Goal: Information Seeking & Learning: Check status

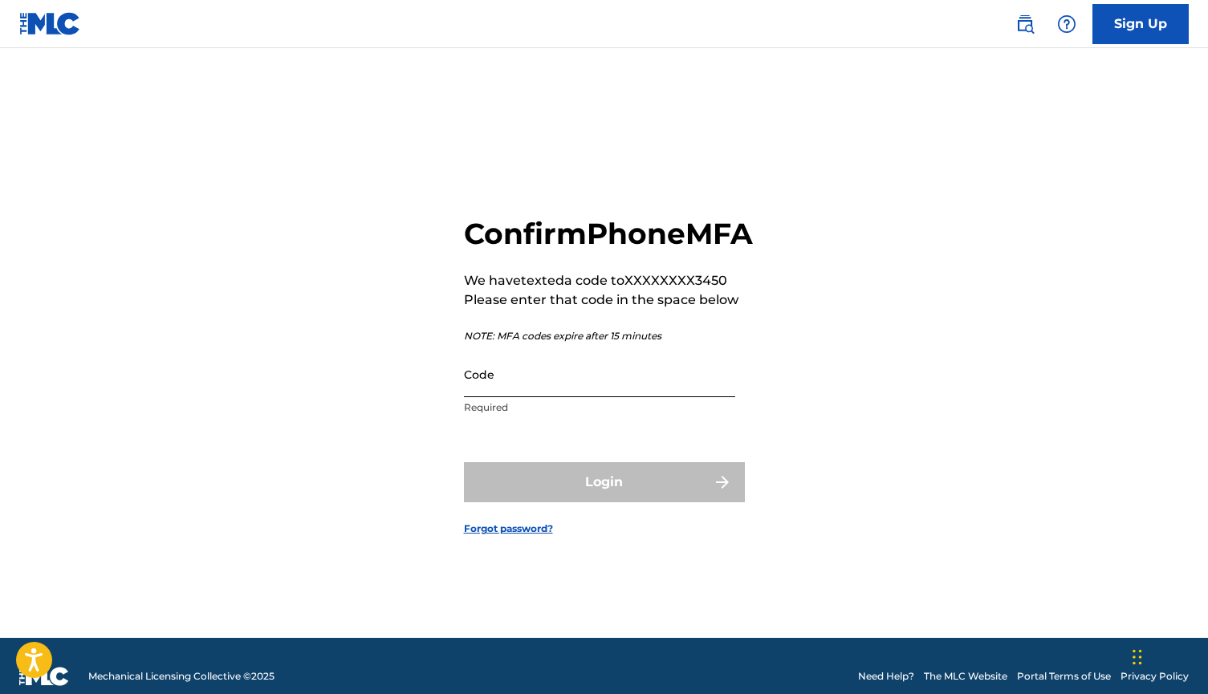
click at [690, 397] on input "Code" at bounding box center [599, 375] width 271 height 46
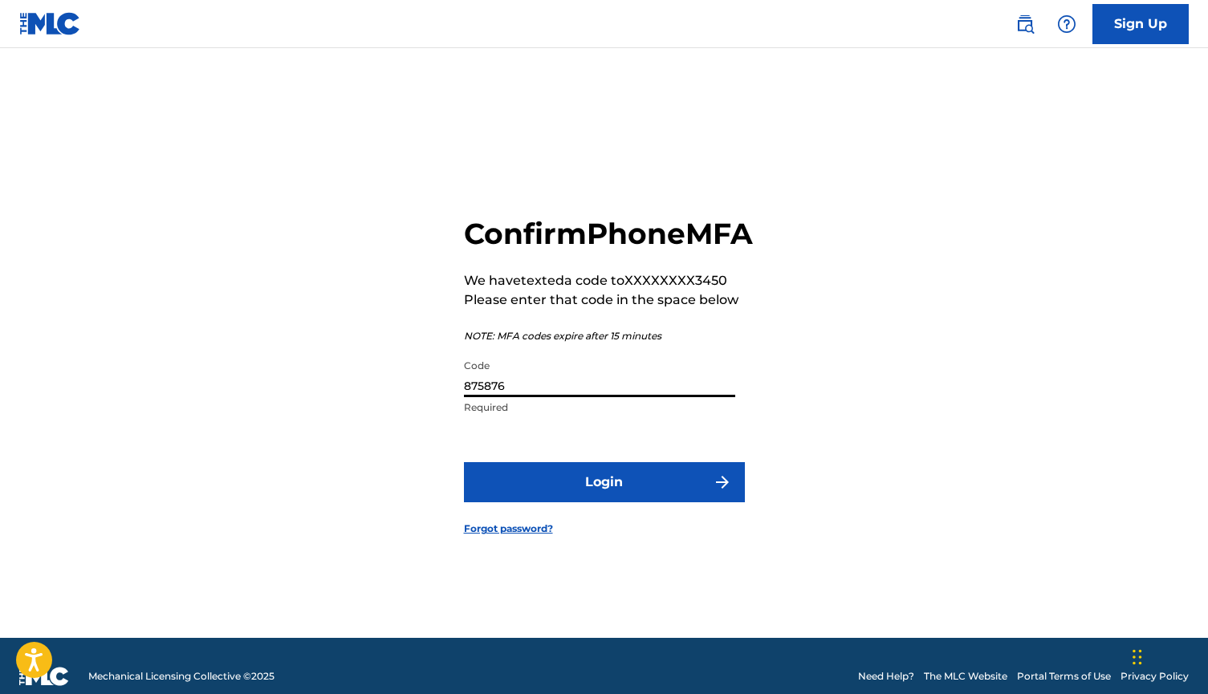
type input "875876"
click at [604, 500] on button "Login" at bounding box center [604, 482] width 281 height 40
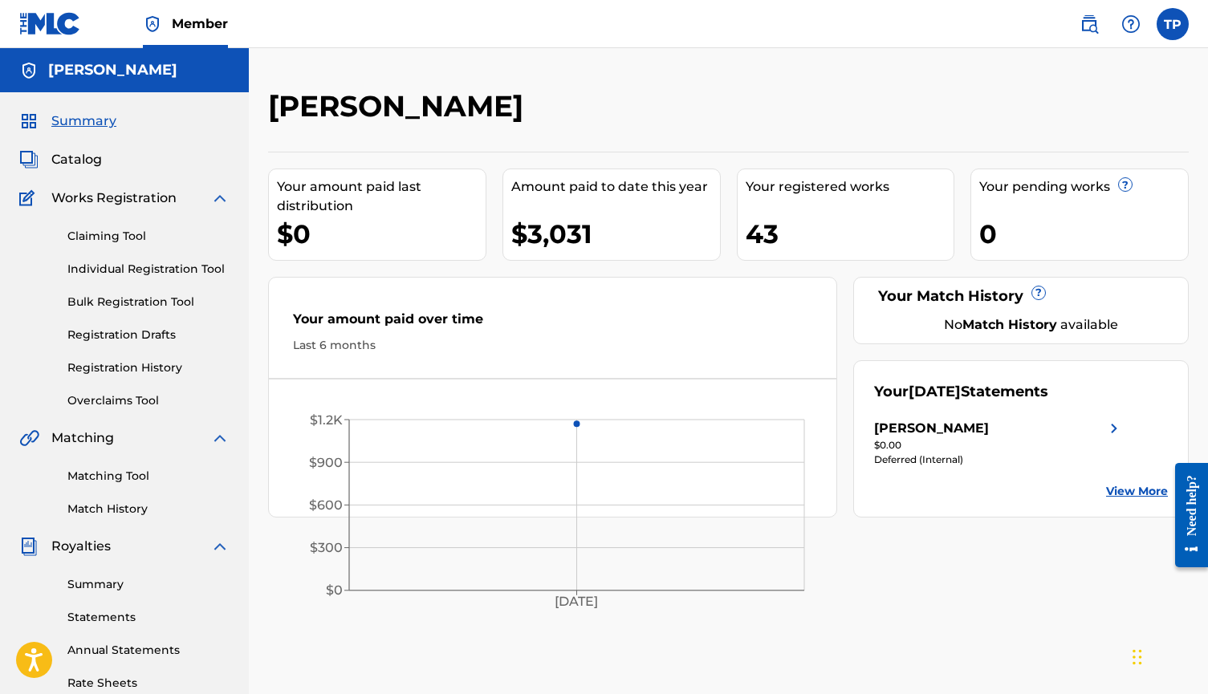
click at [204, 28] on span "Member" at bounding box center [200, 23] width 56 height 18
click at [148, 29] on img at bounding box center [152, 23] width 19 height 19
click at [87, 75] on h5 "[PERSON_NAME]" at bounding box center [112, 70] width 129 height 18
click at [173, 24] on span "Member" at bounding box center [200, 23] width 56 height 18
click at [195, 37] on link "Member" at bounding box center [185, 23] width 85 height 47
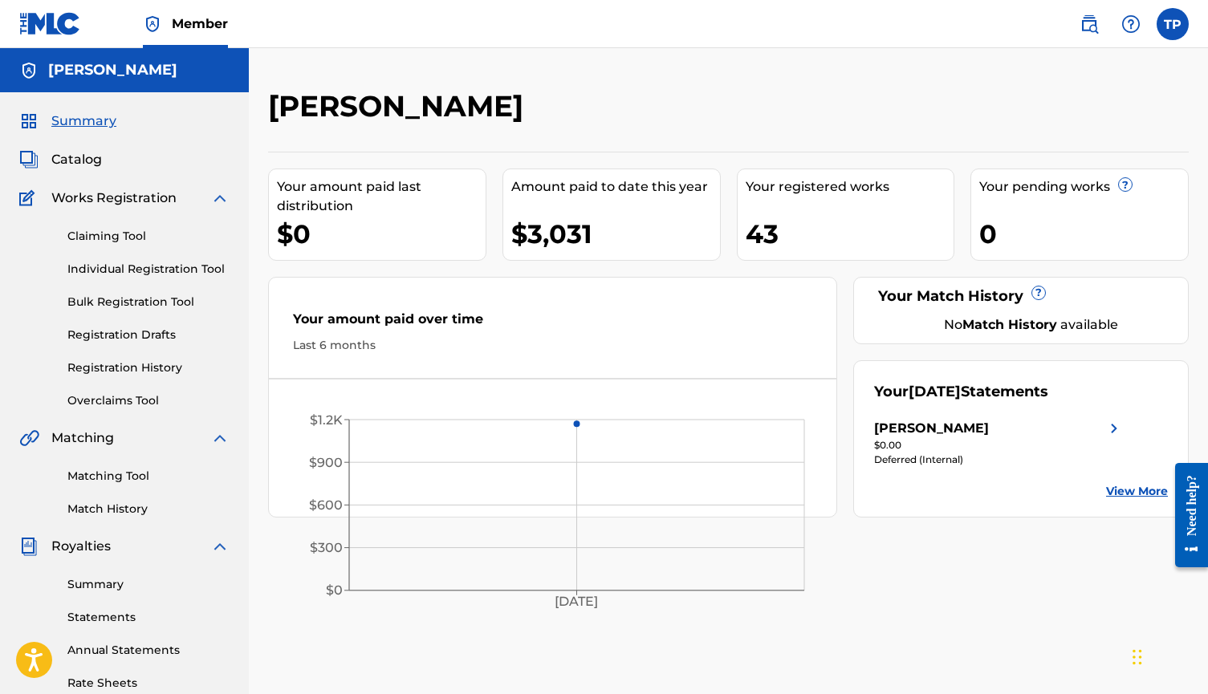
click at [213, 14] on link "Member" at bounding box center [185, 23] width 85 height 47
click at [54, 35] on link at bounding box center [50, 23] width 62 height 47
click at [1175, 20] on label at bounding box center [1173, 24] width 32 height 32
click at [1173, 24] on input "TP TPY Publisher [EMAIL_ADDRESS][DOMAIN_NAME] Profile Log out" at bounding box center [1173, 24] width 0 height 0
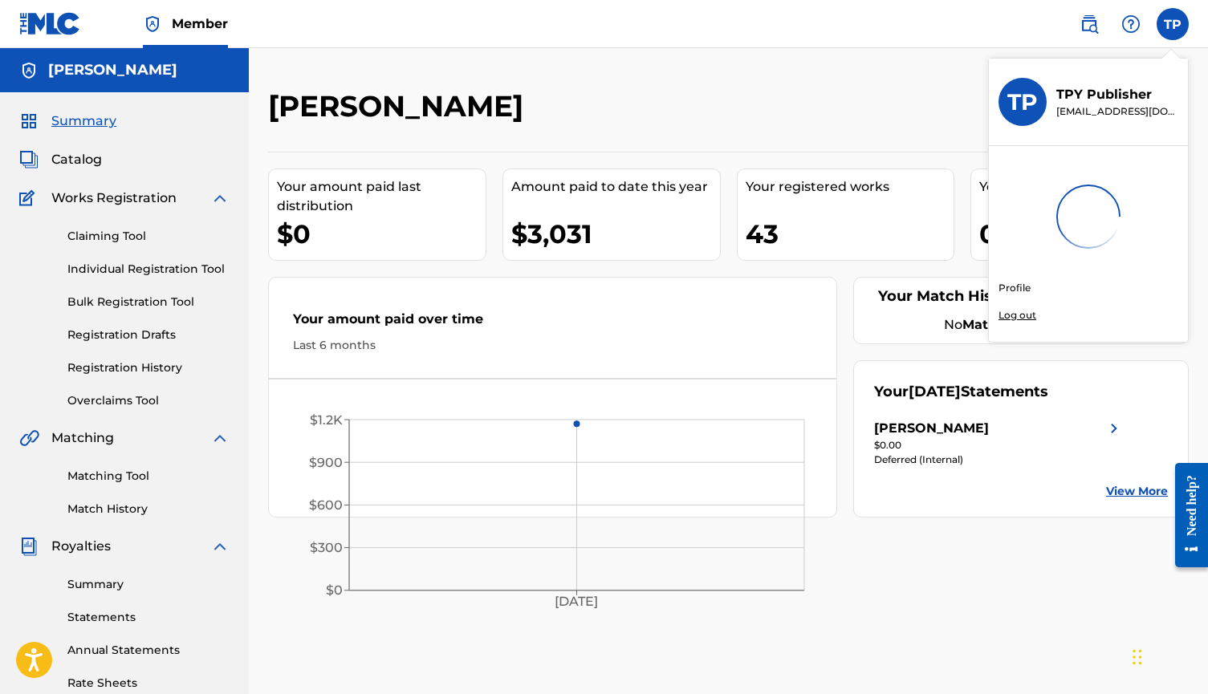
click at [678, 106] on div "[PERSON_NAME]" at bounding box center [622, 111] width 709 height 47
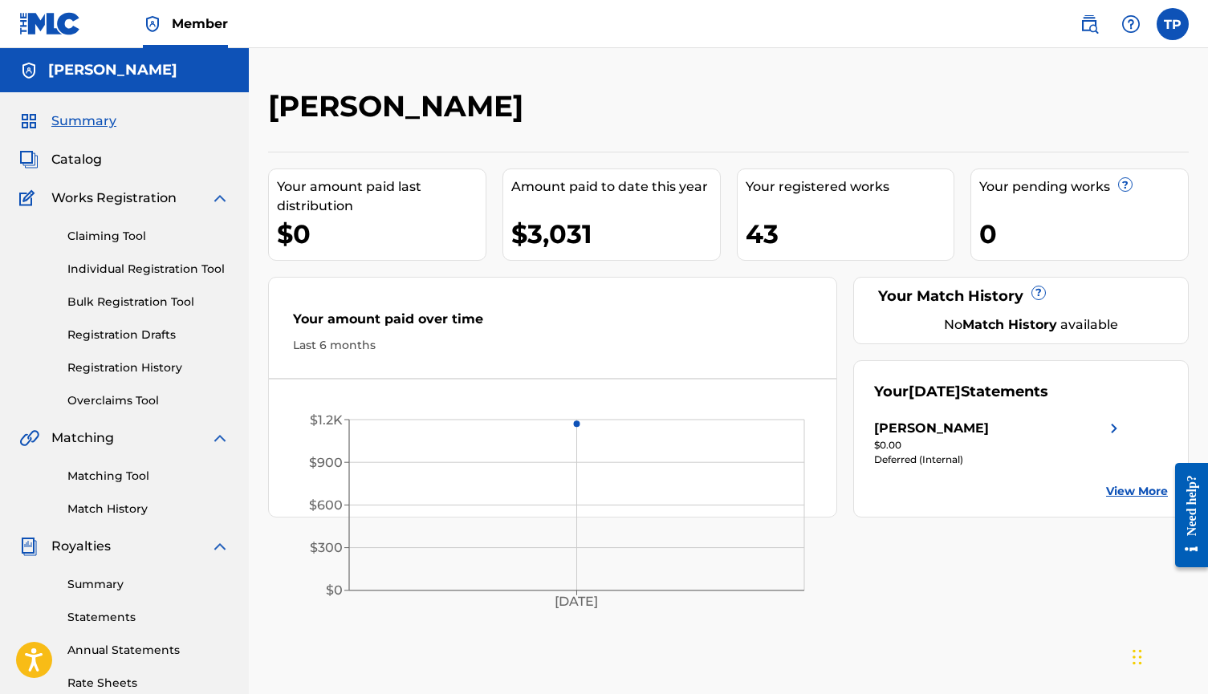
click at [153, 21] on img at bounding box center [152, 23] width 19 height 19
click at [111, 46] on div "Member" at bounding box center [123, 23] width 209 height 47
click at [79, 162] on span "Catalog" at bounding box center [76, 159] width 51 height 19
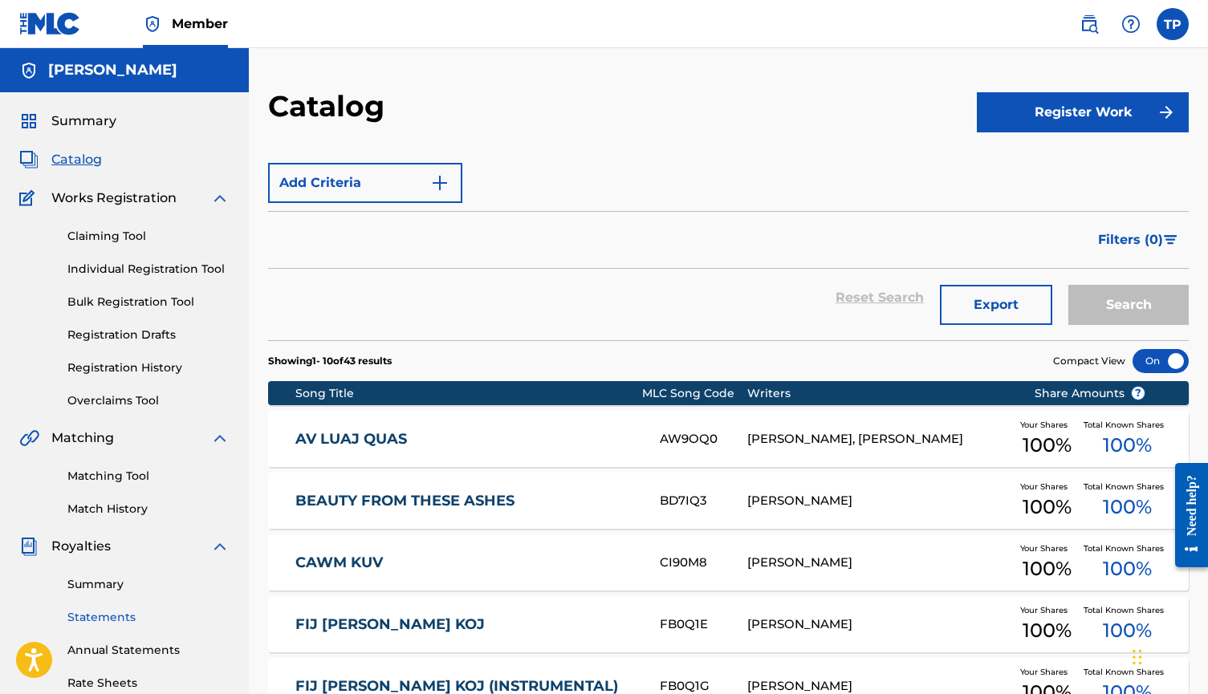
click at [118, 615] on link "Statements" at bounding box center [148, 617] width 162 height 17
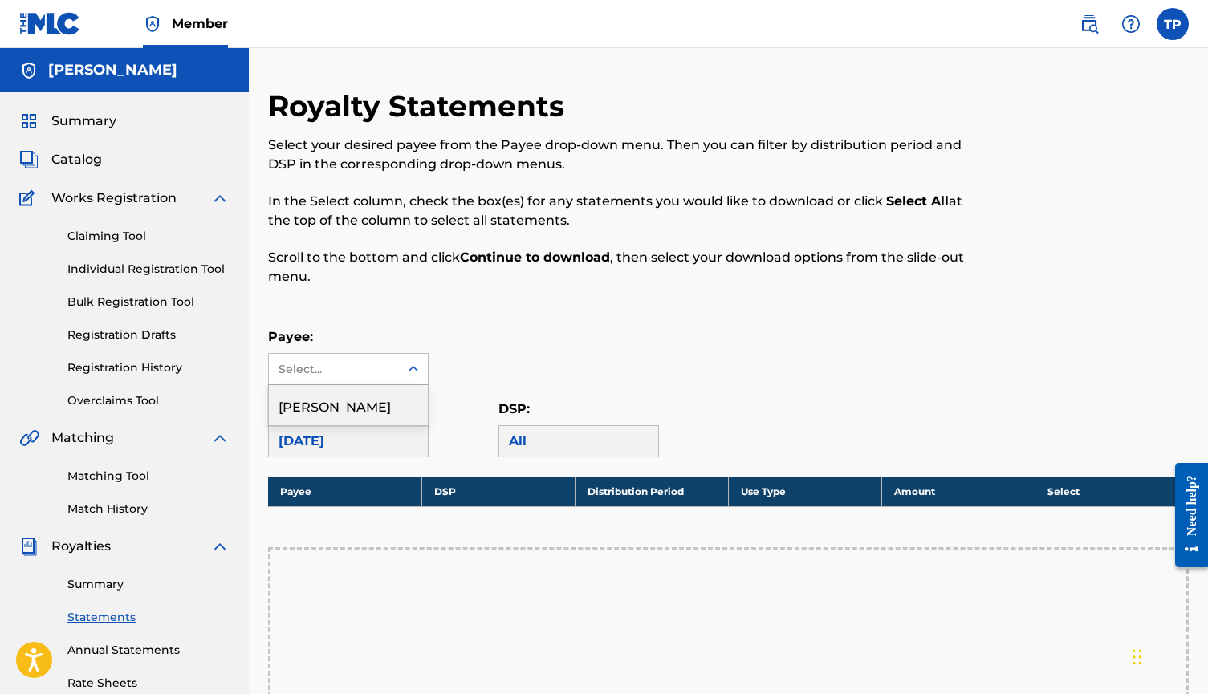
click at [349, 381] on div "Select..." at bounding box center [334, 369] width 130 height 31
click at [393, 393] on div "[PERSON_NAME]" at bounding box center [348, 405] width 159 height 40
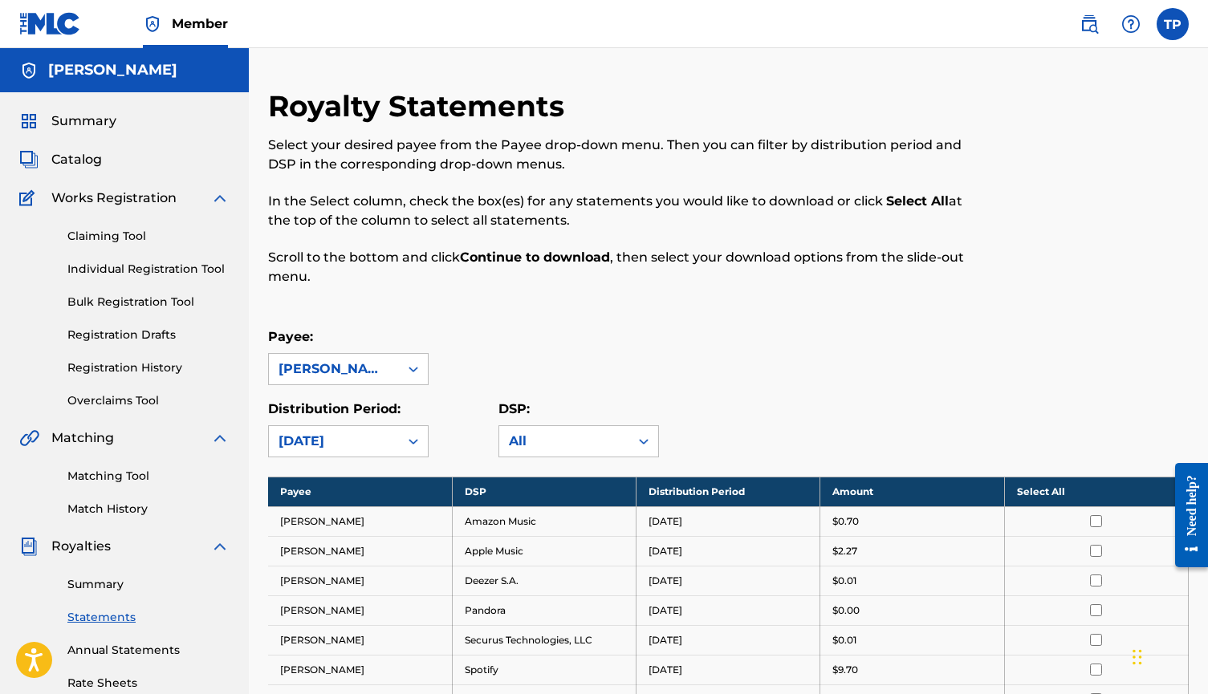
click at [402, 368] on div at bounding box center [413, 369] width 29 height 29
click at [510, 340] on div "Payee: [PERSON_NAME]" at bounding box center [728, 357] width 921 height 58
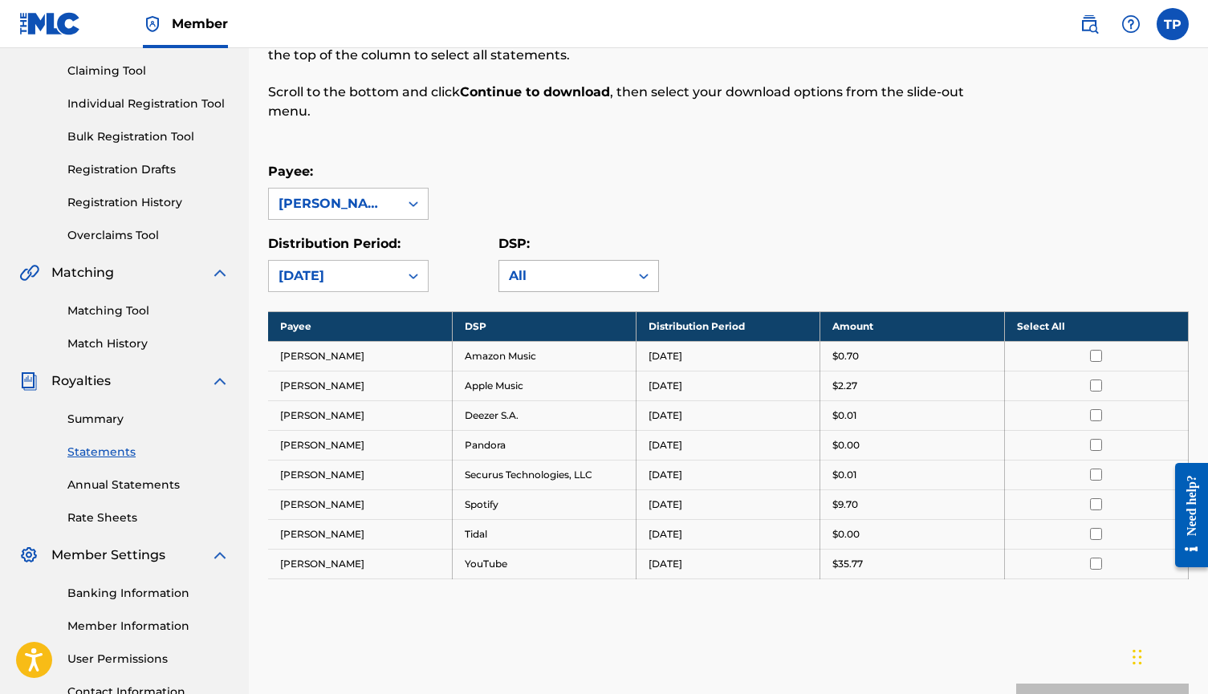
scroll to position [173, 0]
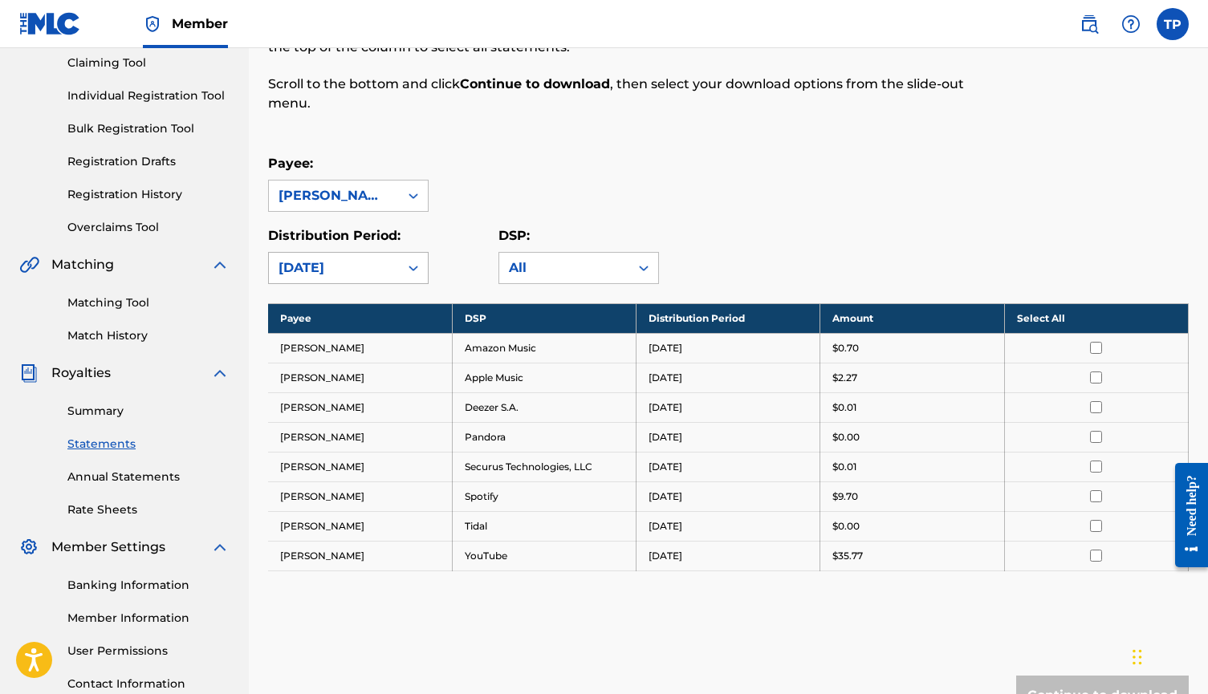
click at [406, 263] on icon at bounding box center [413, 268] width 16 height 16
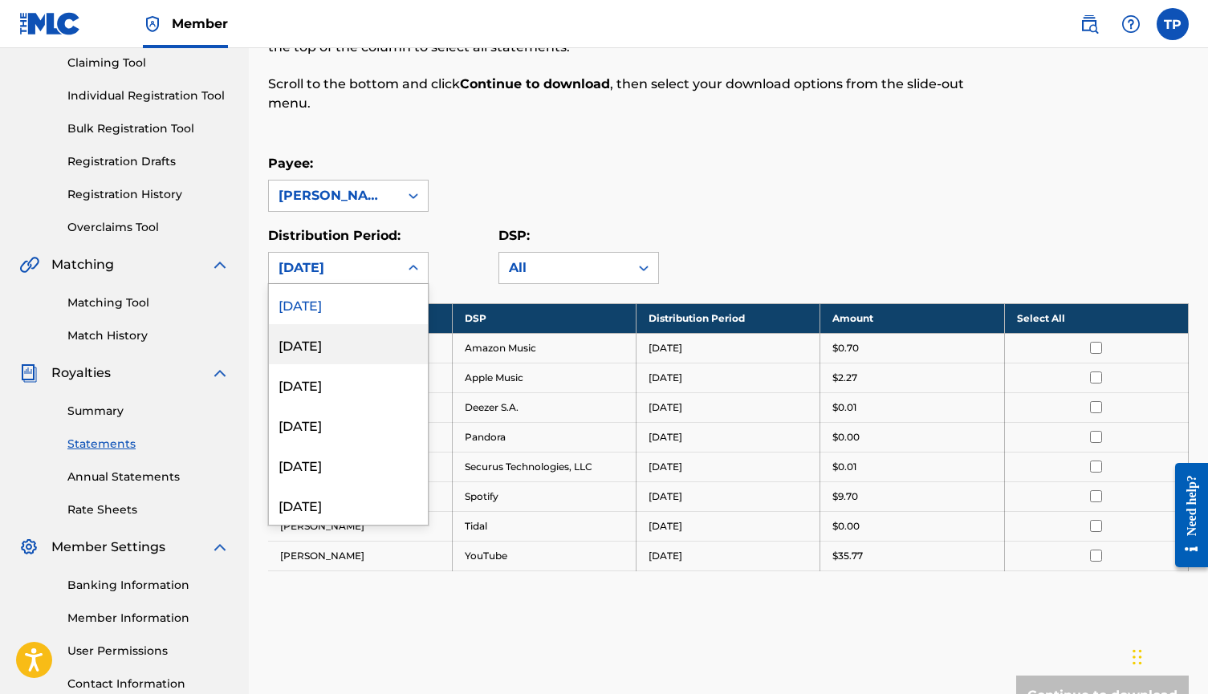
click at [369, 348] on div "[DATE]" at bounding box center [348, 344] width 159 height 40
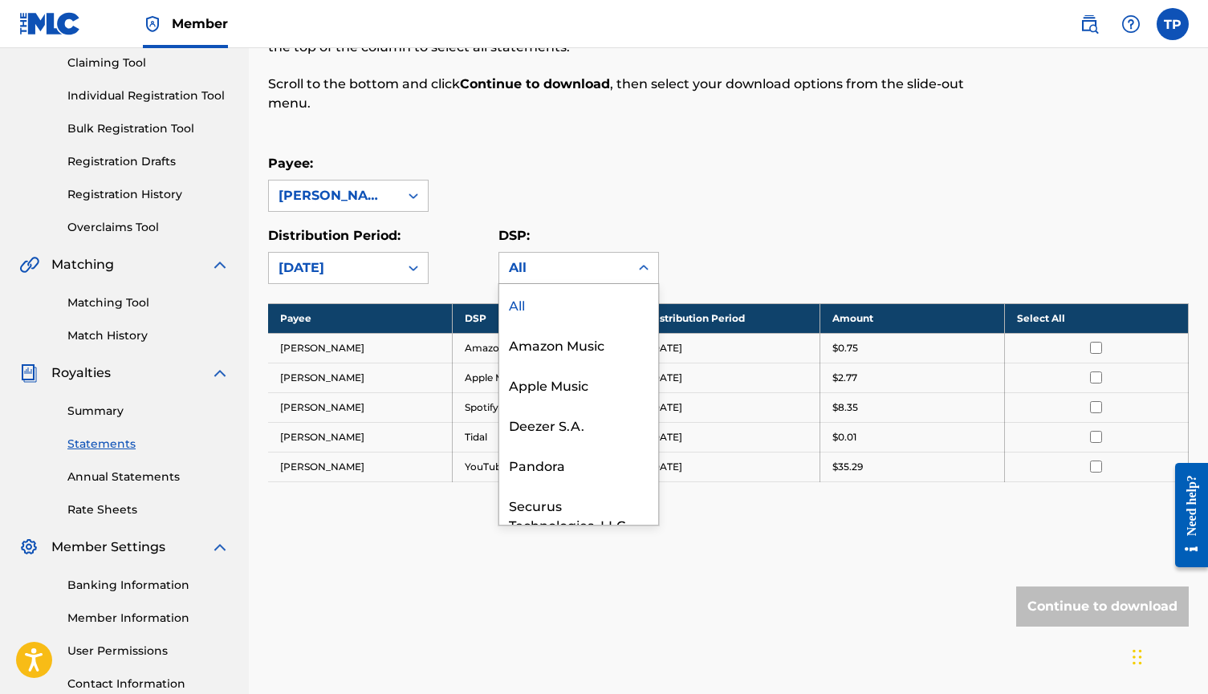
click at [585, 270] on div "All" at bounding box center [564, 268] width 111 height 19
click at [732, 238] on div "Distribution Period: [DATE] DSP: All, 1 of 9. 9 results available. Use Up and D…" at bounding box center [728, 255] width 921 height 58
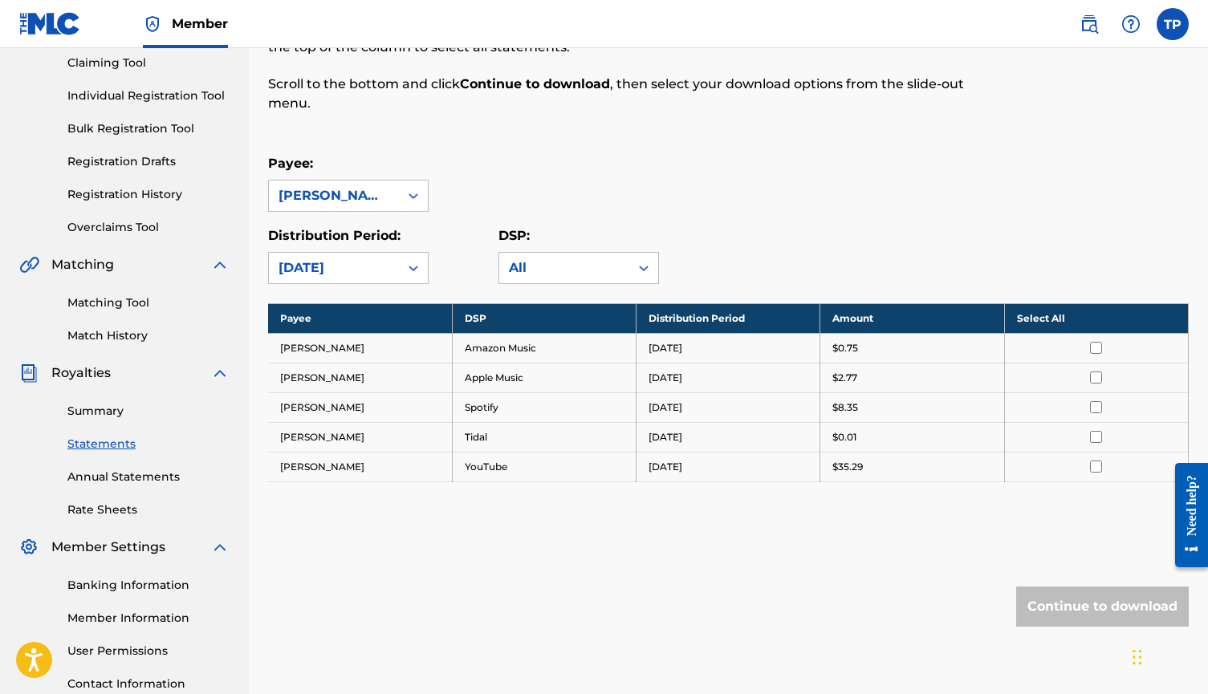
click at [213, 26] on span "Member" at bounding box center [200, 23] width 56 height 18
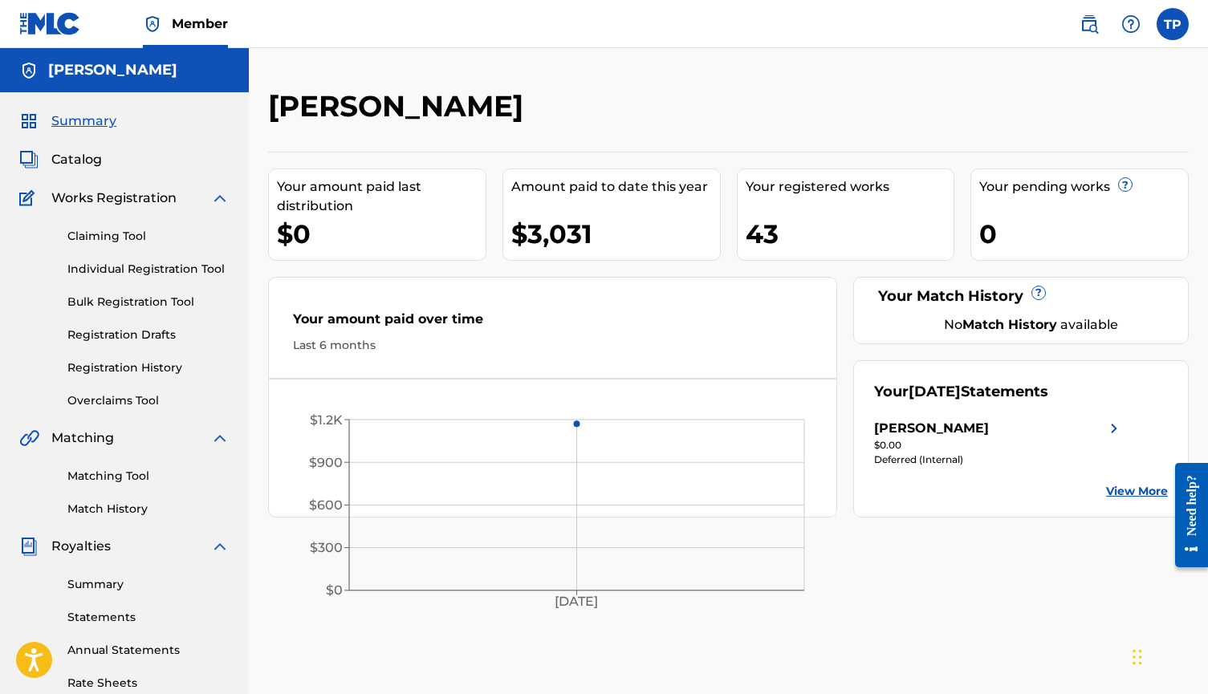
click at [185, 30] on span "Member" at bounding box center [200, 23] width 56 height 18
click at [58, 71] on h5 "[PERSON_NAME]" at bounding box center [112, 70] width 129 height 18
click at [28, 70] on img at bounding box center [28, 70] width 19 height 19
click at [173, 31] on span "Member" at bounding box center [200, 23] width 56 height 18
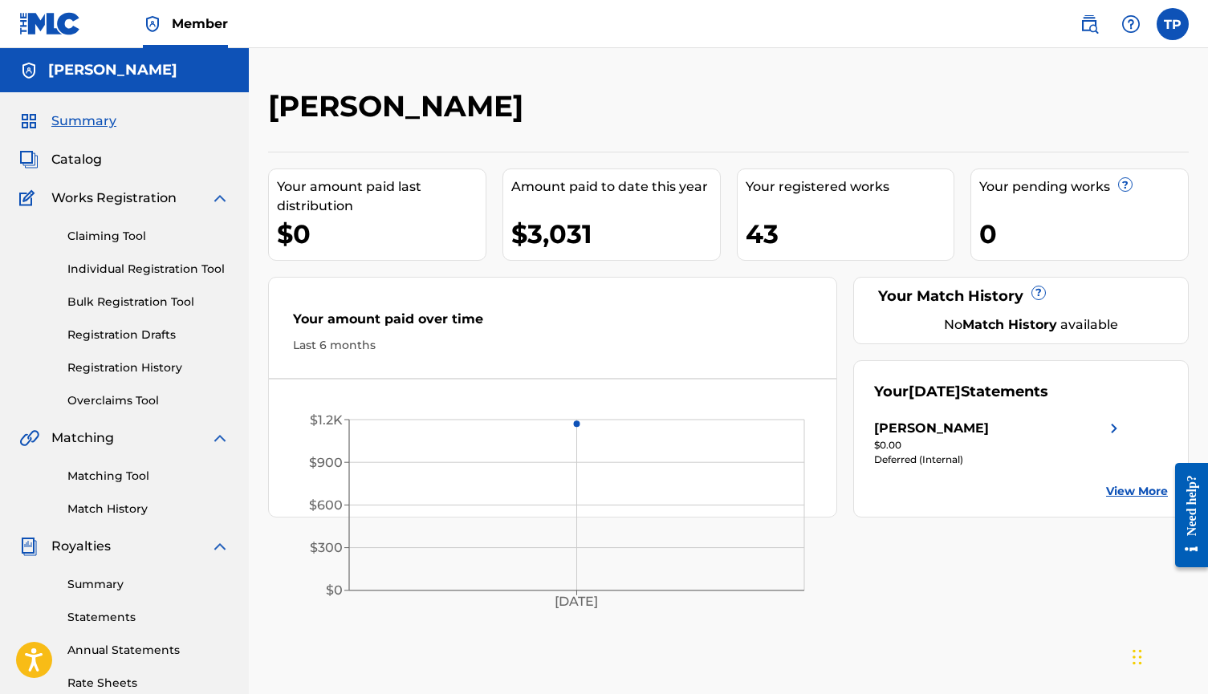
click at [193, 19] on span "Member" at bounding box center [200, 23] width 56 height 18
click at [153, 21] on img at bounding box center [152, 23] width 19 height 19
click at [204, 26] on span "Member" at bounding box center [200, 23] width 56 height 18
click at [1176, 22] on label at bounding box center [1173, 24] width 32 height 32
click at [1173, 24] on input "TP TPY Publisher [EMAIL_ADDRESS][DOMAIN_NAME] Profile Log out" at bounding box center [1173, 24] width 0 height 0
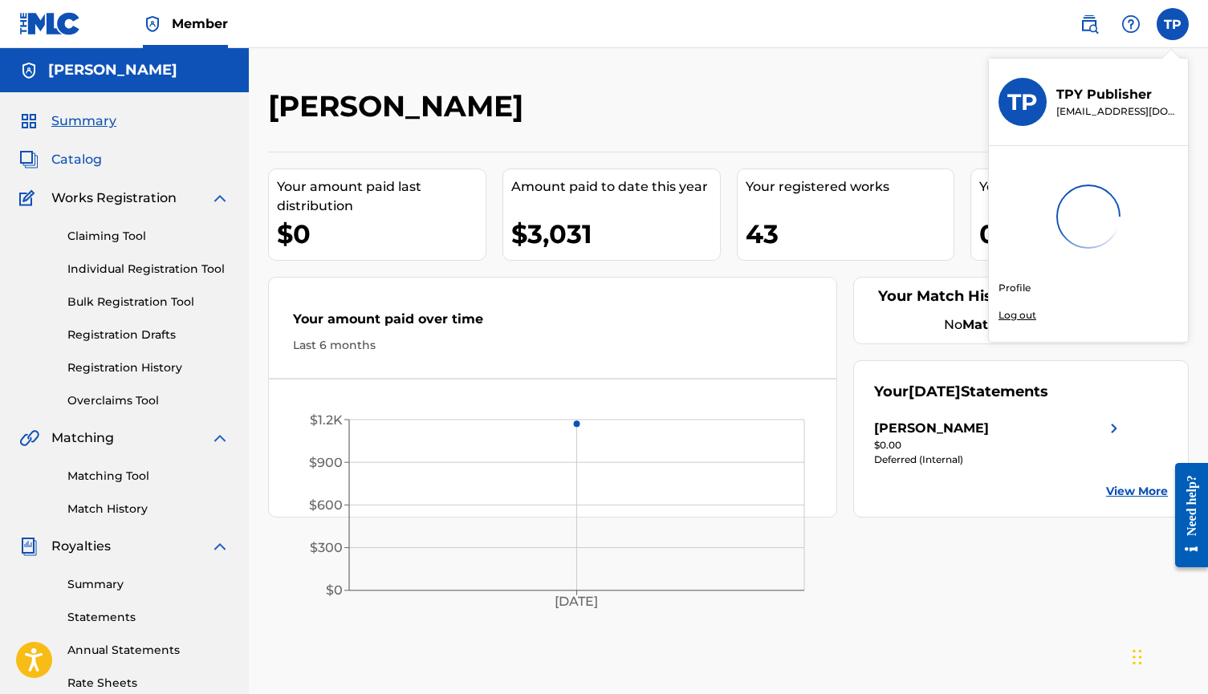
click at [84, 161] on span "Catalog" at bounding box center [76, 159] width 51 height 19
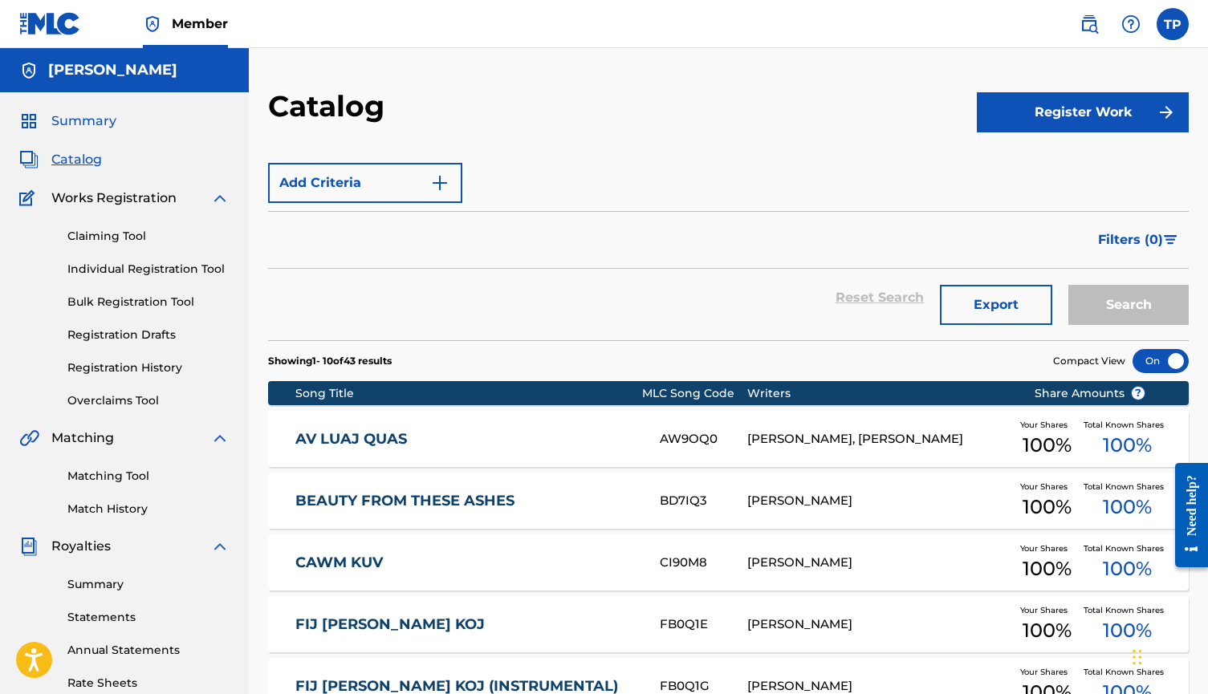
click at [94, 120] on span "Summary" at bounding box center [83, 121] width 65 height 19
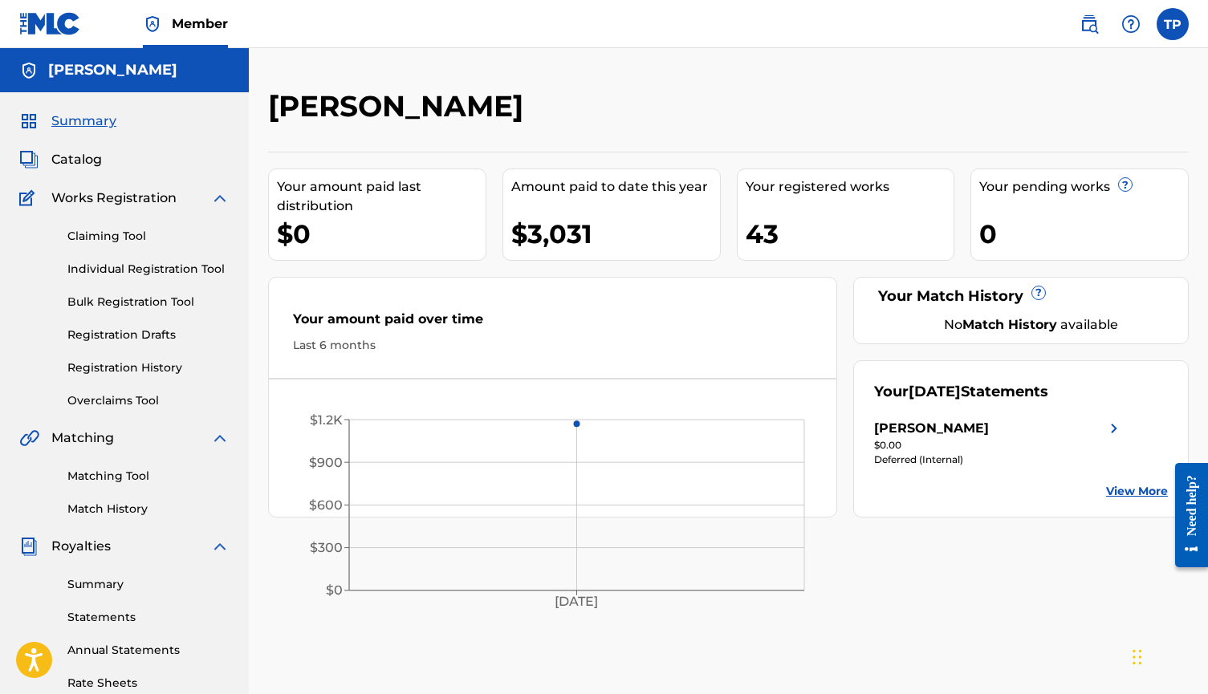
click at [32, 72] on img at bounding box center [28, 70] width 19 height 19
click at [117, 59] on div "[PERSON_NAME]" at bounding box center [124, 70] width 249 height 44
click at [182, 26] on span "Member" at bounding box center [200, 23] width 56 height 18
click at [177, 35] on link "Member" at bounding box center [185, 23] width 85 height 47
click at [127, 72] on h5 "[PERSON_NAME]" at bounding box center [112, 70] width 129 height 18
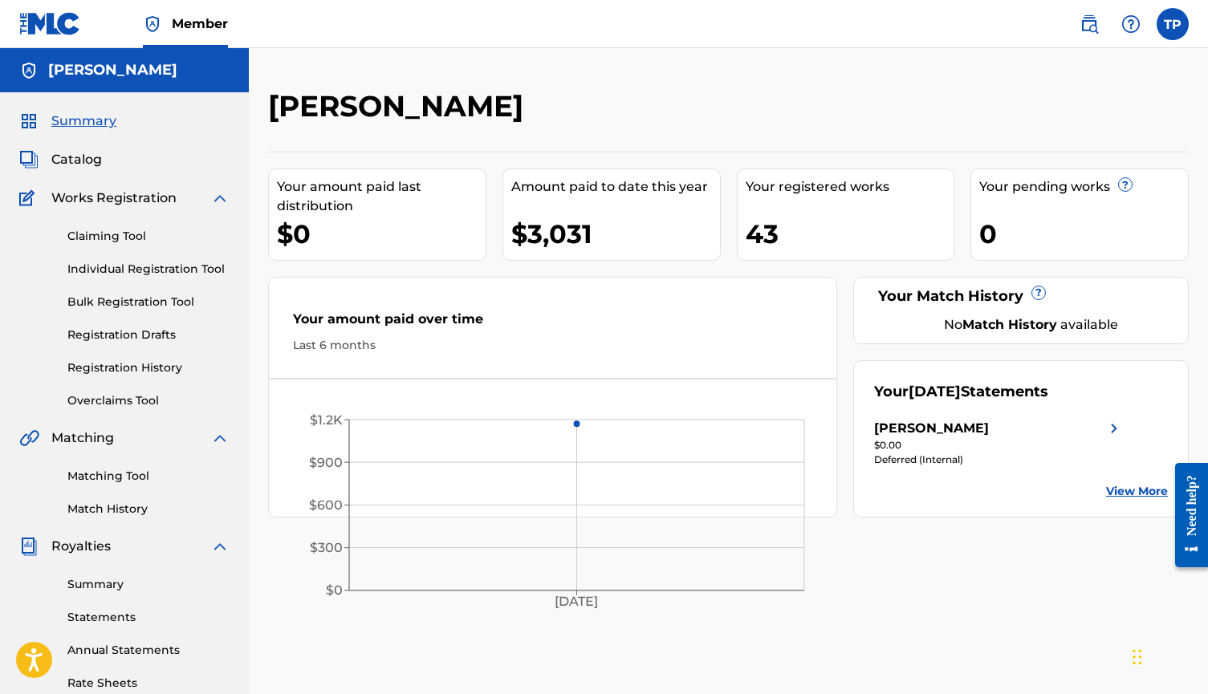
click at [23, 67] on img at bounding box center [28, 70] width 19 height 19
click at [157, 24] on img at bounding box center [152, 23] width 19 height 19
click at [202, 22] on span "Member" at bounding box center [200, 23] width 56 height 18
click at [202, 19] on span "Member" at bounding box center [200, 23] width 56 height 18
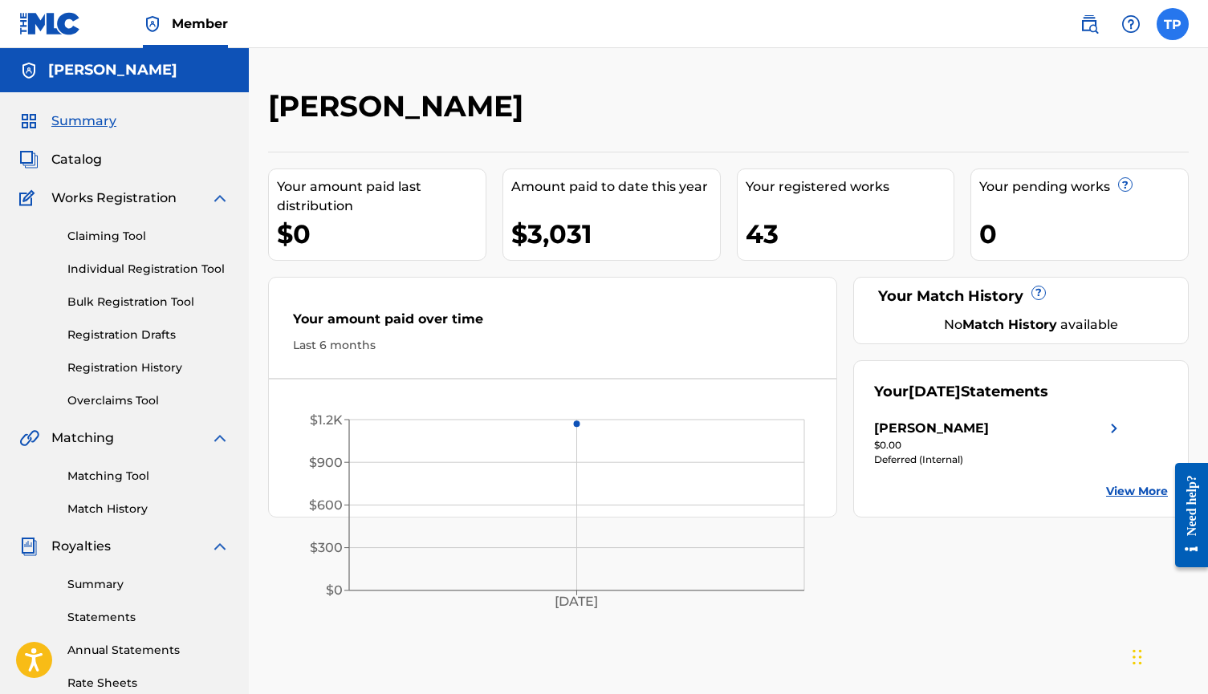
click at [1168, 30] on label at bounding box center [1173, 24] width 32 height 32
click at [1173, 24] on input "TP TPY Publisher [EMAIL_ADDRESS][DOMAIN_NAME] Profile Log out" at bounding box center [1173, 24] width 0 height 0
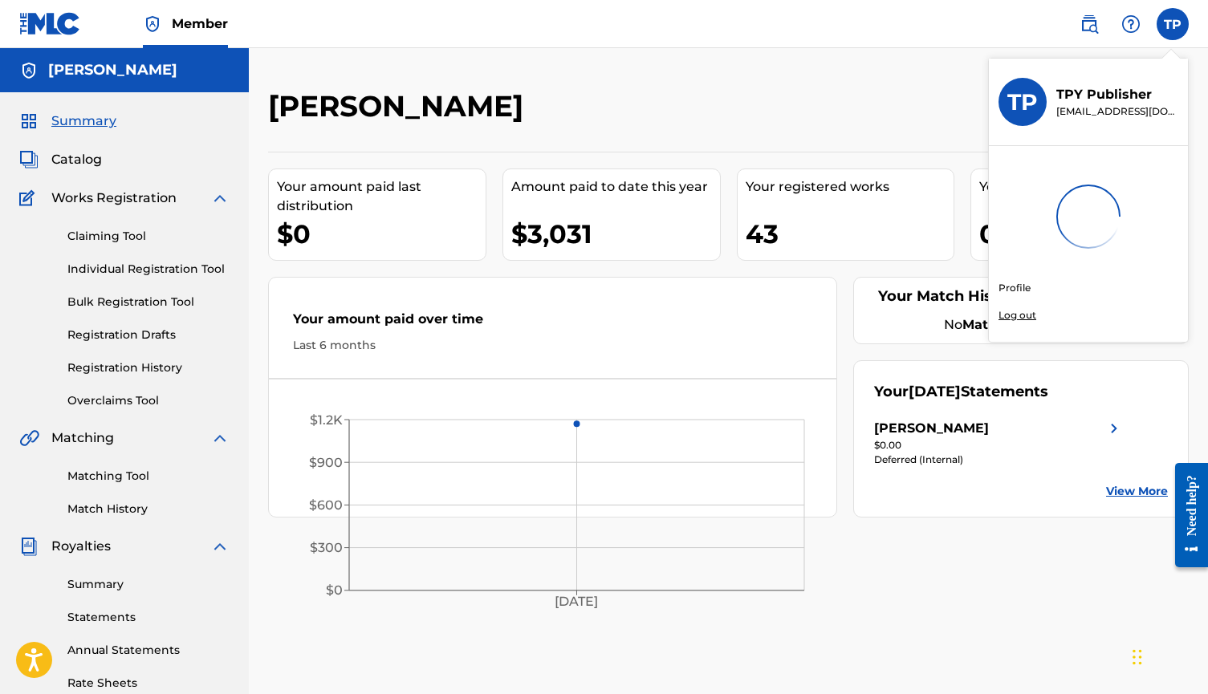
click at [1015, 281] on link "Profile" at bounding box center [1015, 288] width 32 height 14
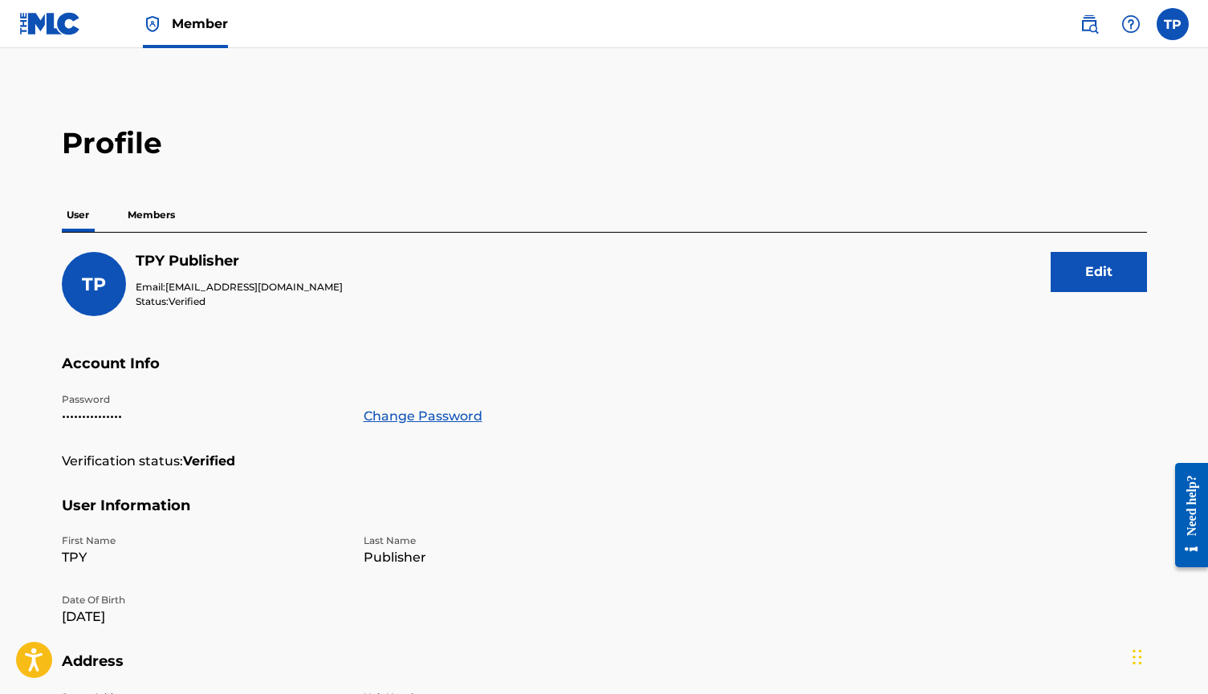
click at [156, 215] on p "Members" at bounding box center [151, 215] width 57 height 34
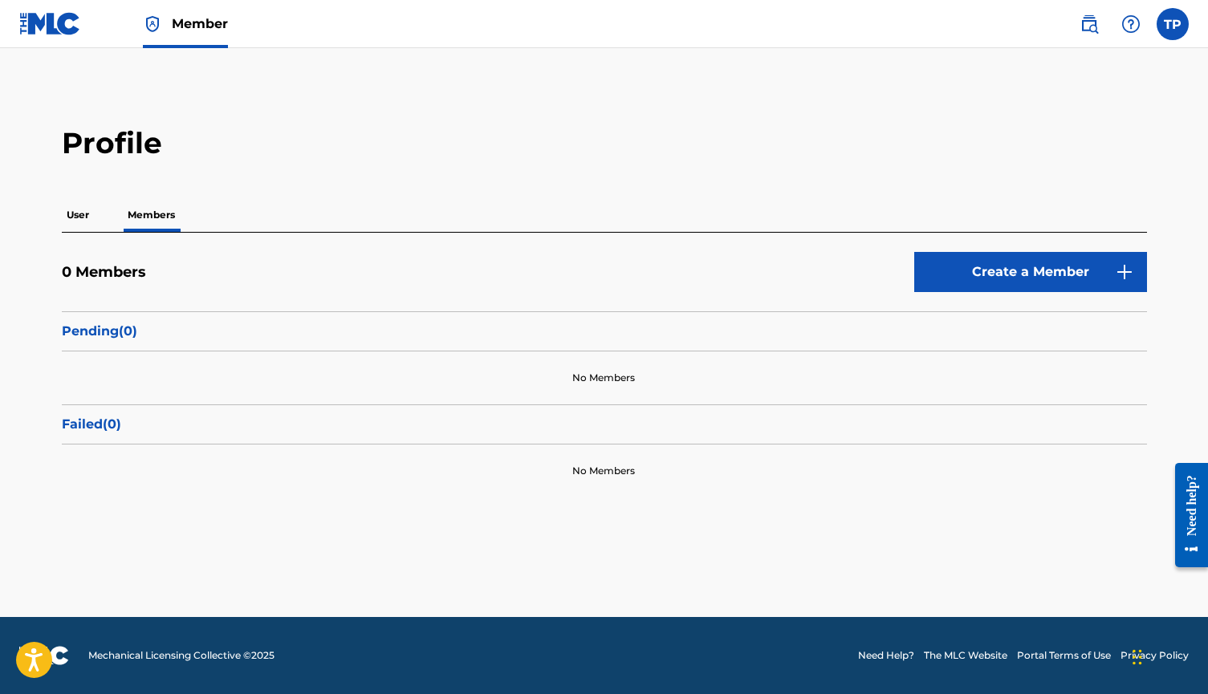
click at [74, 215] on p "User" at bounding box center [78, 215] width 32 height 34
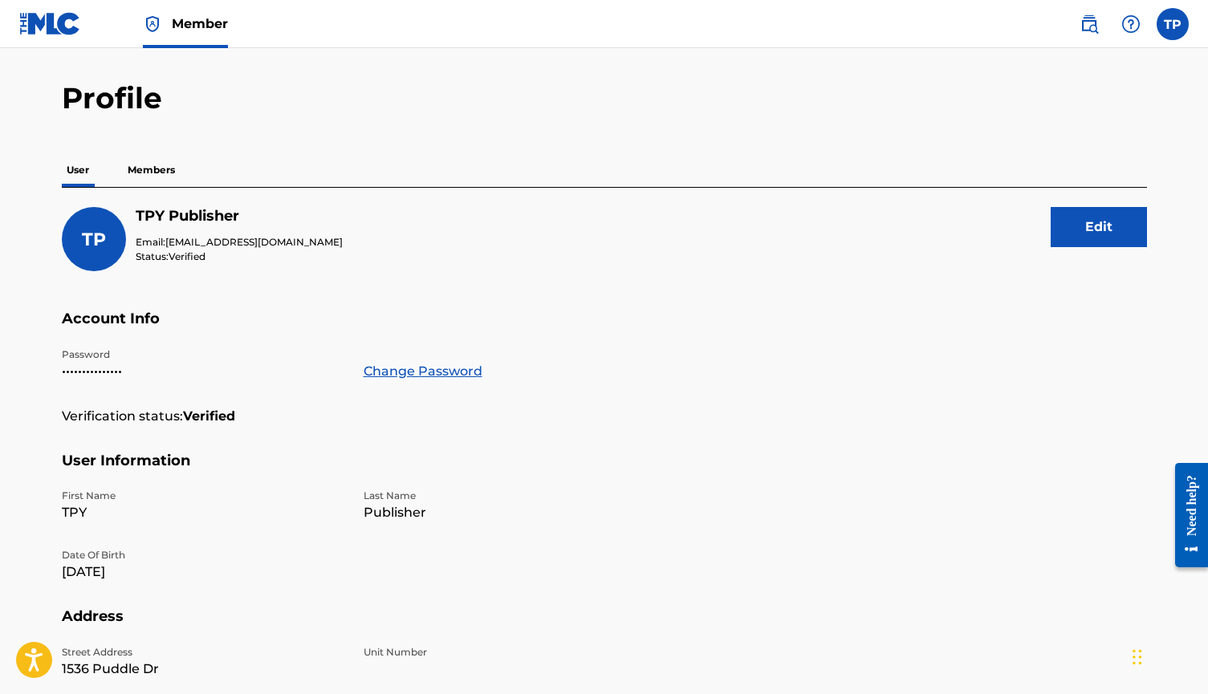
scroll to position [41, 0]
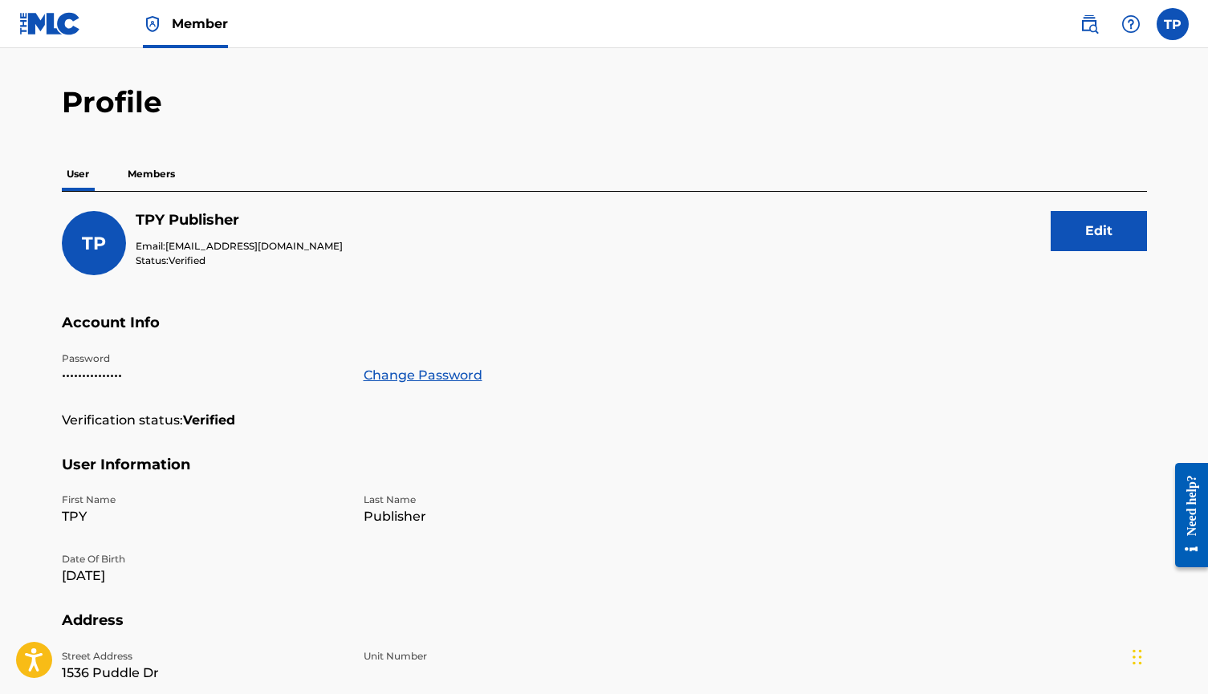
click at [145, 175] on p "Members" at bounding box center [151, 174] width 57 height 34
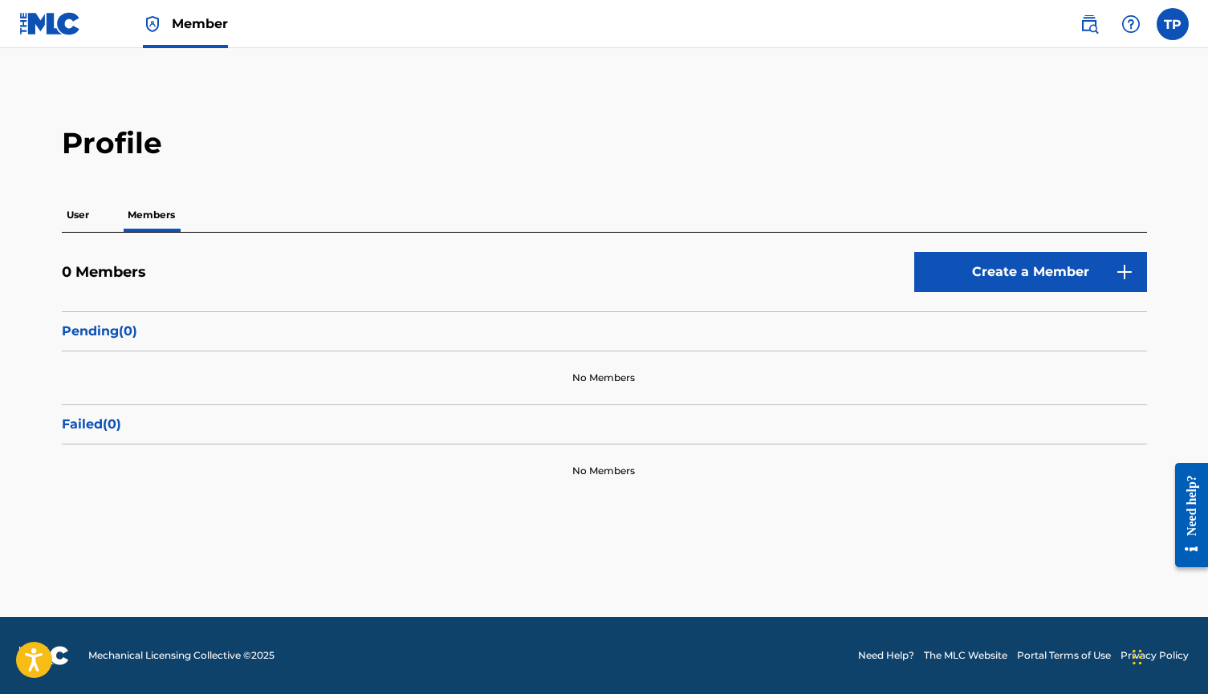
click at [53, 26] on img at bounding box center [50, 23] width 62 height 23
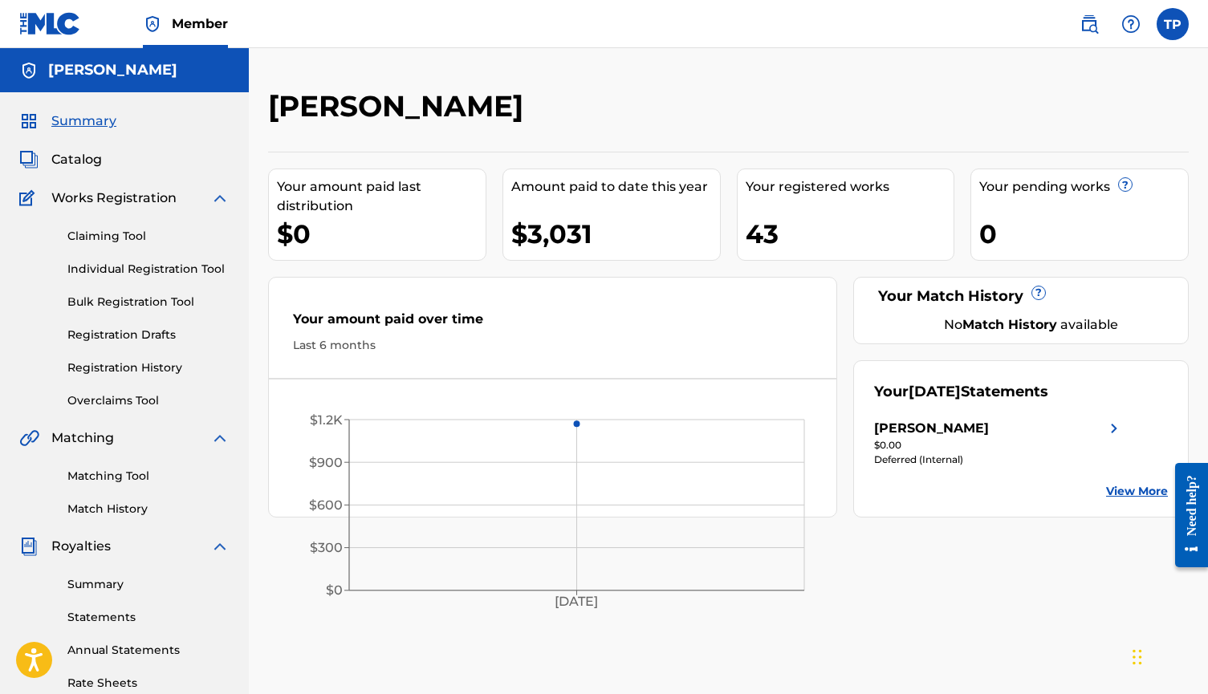
click at [126, 66] on h5 "[PERSON_NAME]" at bounding box center [112, 70] width 129 height 18
click at [194, 26] on span "Member" at bounding box center [200, 23] width 56 height 18
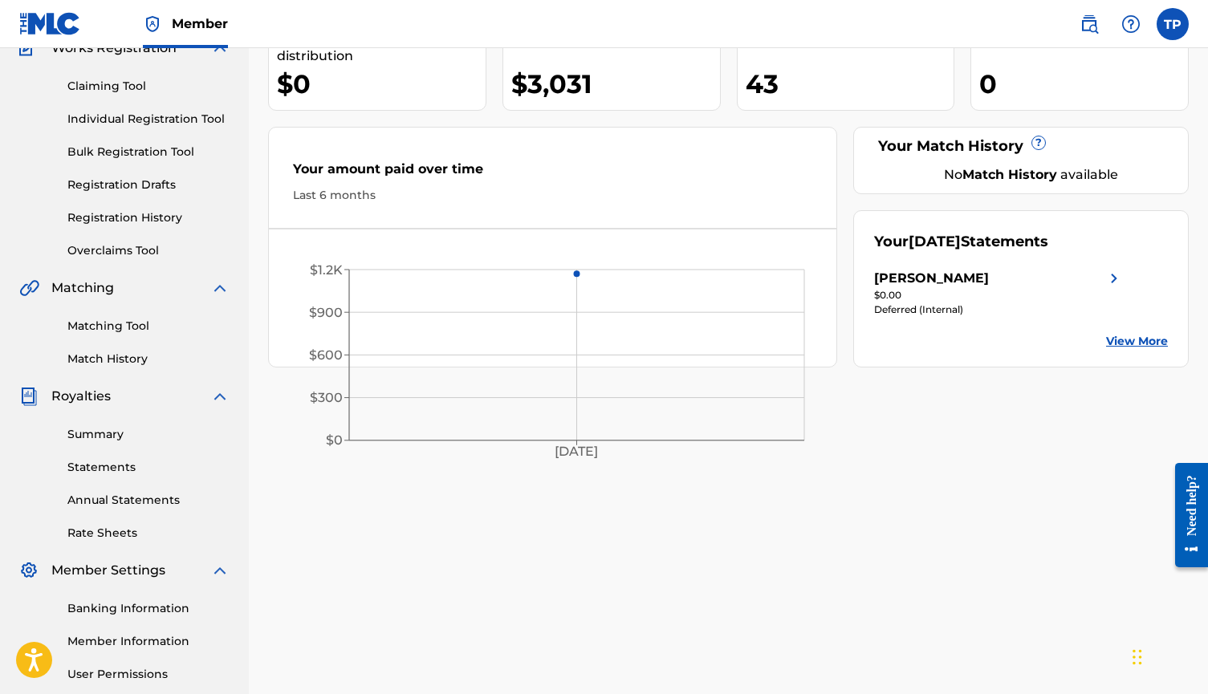
scroll to position [158, 0]
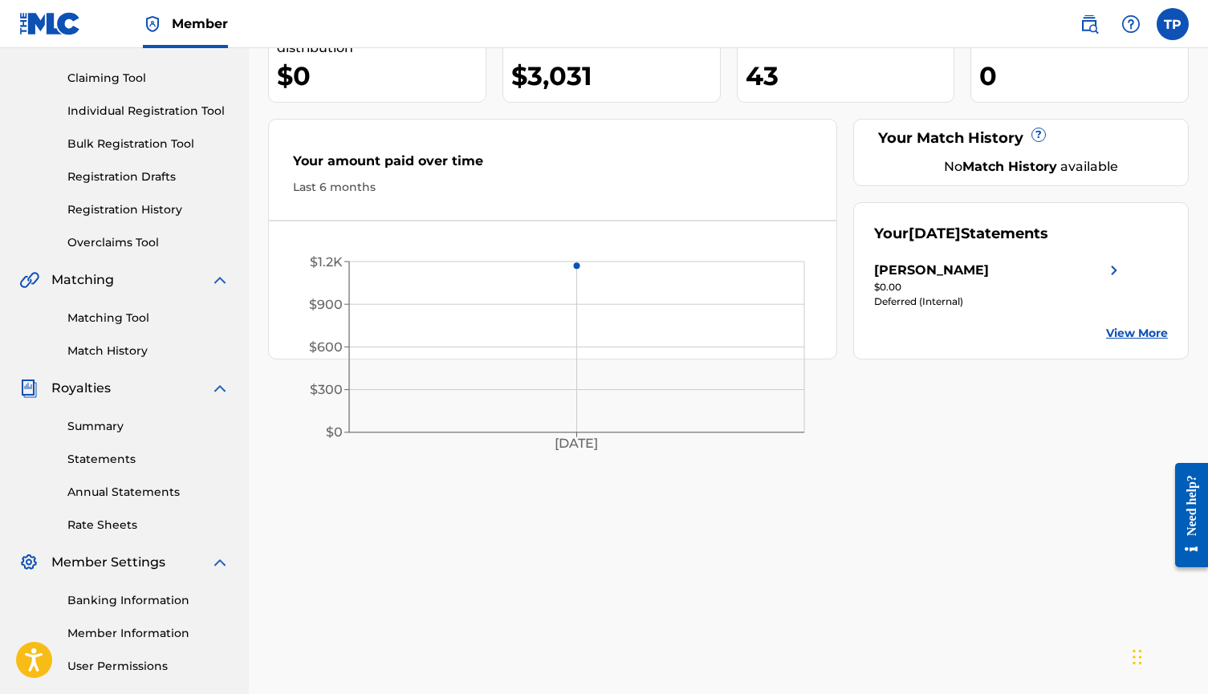
click at [1122, 326] on link "View More" at bounding box center [1137, 333] width 62 height 17
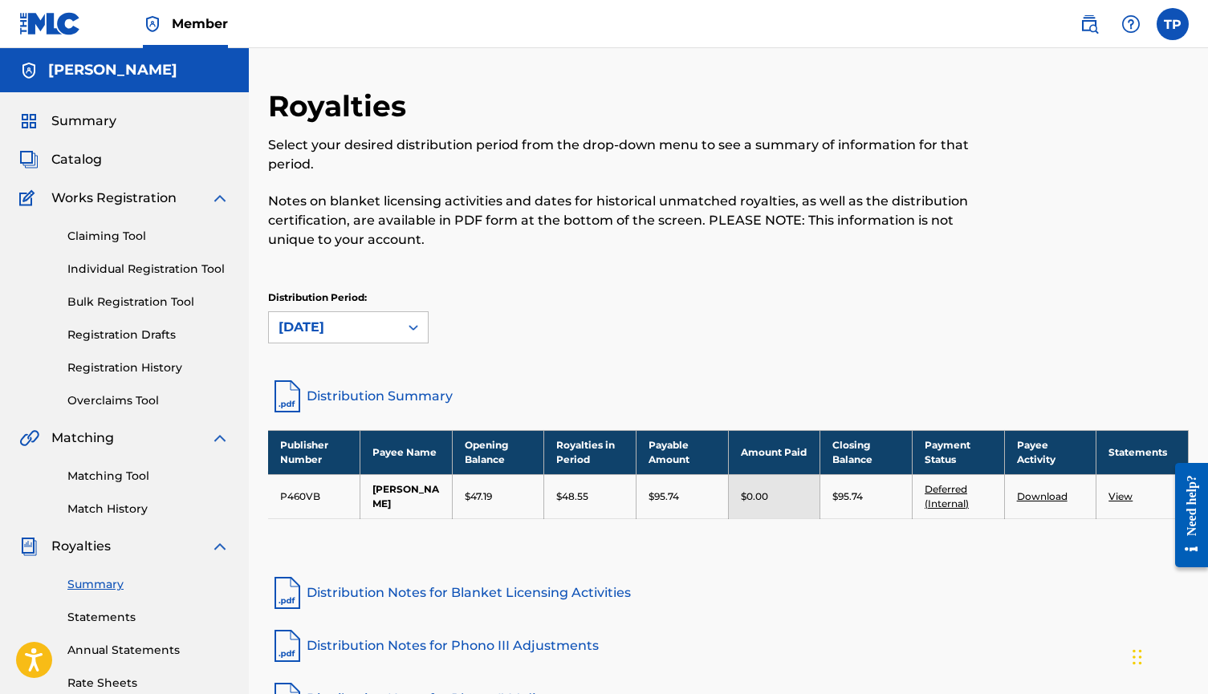
click at [127, 74] on h5 "[PERSON_NAME]" at bounding box center [112, 70] width 129 height 18
click at [82, 153] on span "Catalog" at bounding box center [76, 159] width 51 height 19
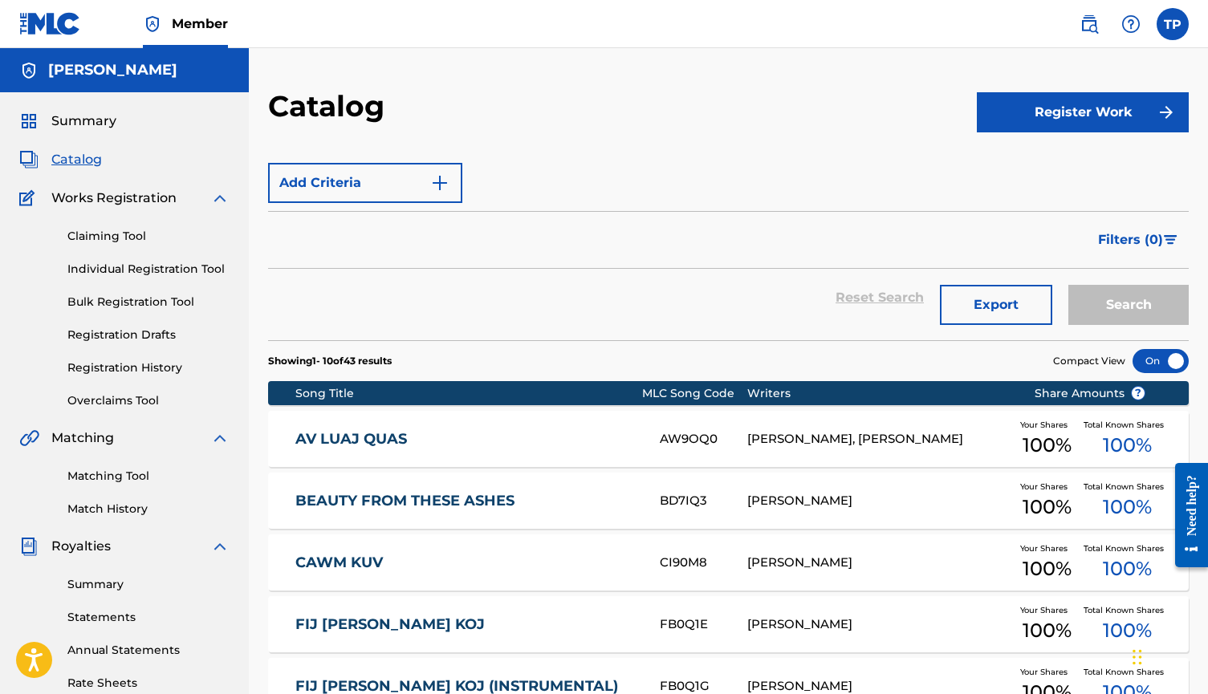
click at [202, 28] on span "Member" at bounding box center [200, 23] width 56 height 18
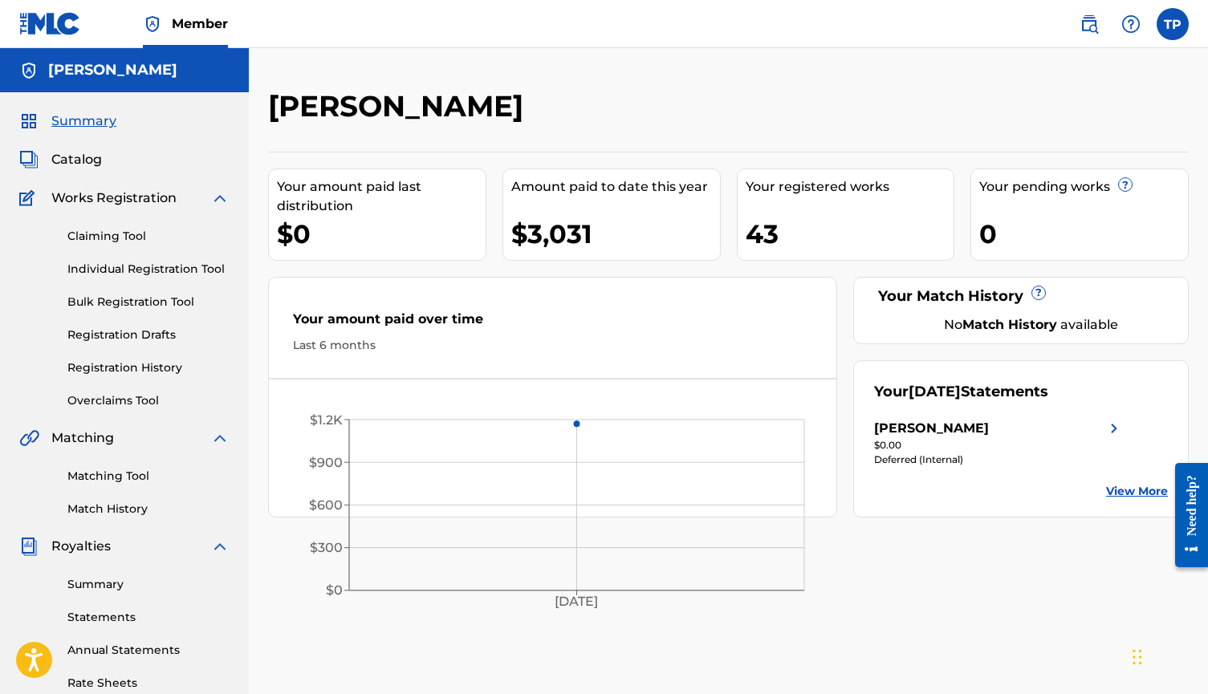
click at [202, 28] on span "Member" at bounding box center [200, 23] width 56 height 18
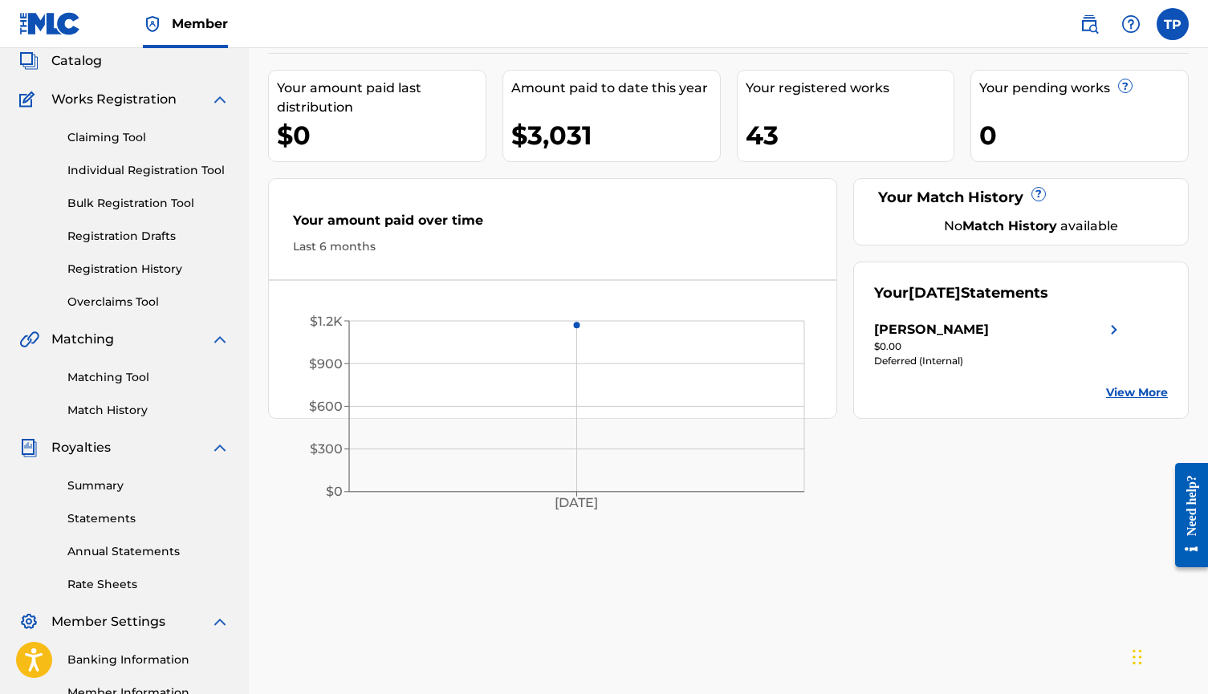
scroll to position [102, 0]
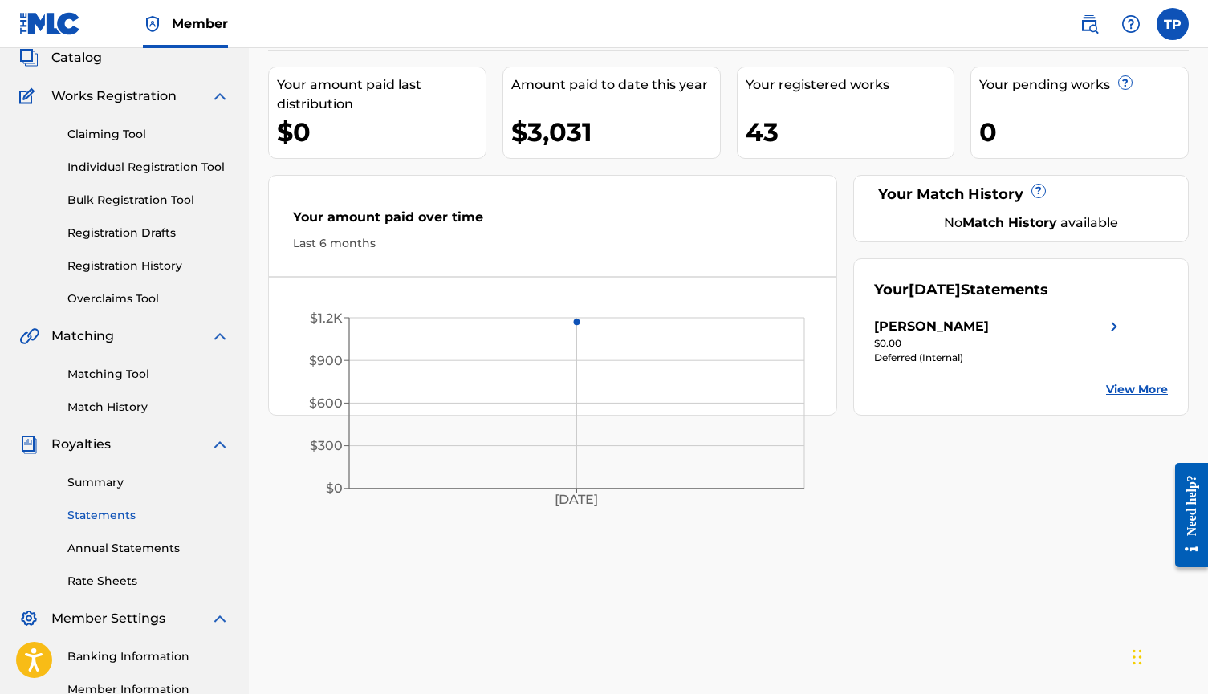
click at [121, 512] on link "Statements" at bounding box center [148, 515] width 162 height 17
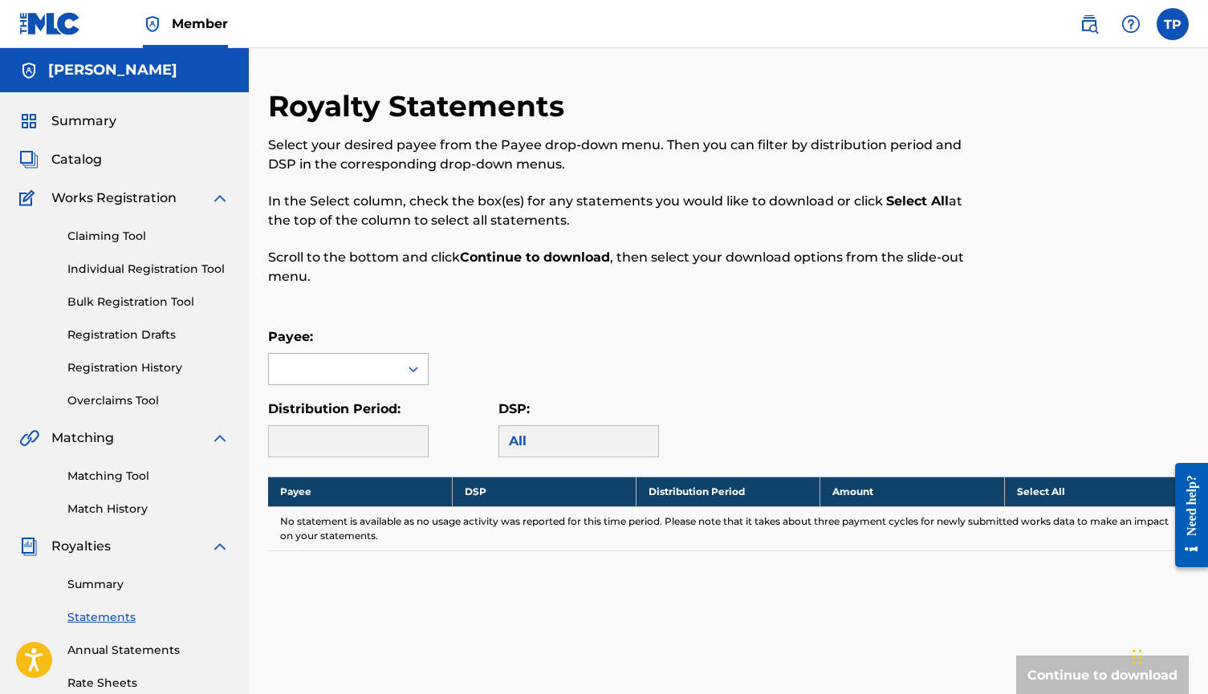
click at [416, 365] on icon at bounding box center [413, 369] width 16 height 16
click at [396, 397] on div "[PERSON_NAME]" at bounding box center [348, 405] width 159 height 40
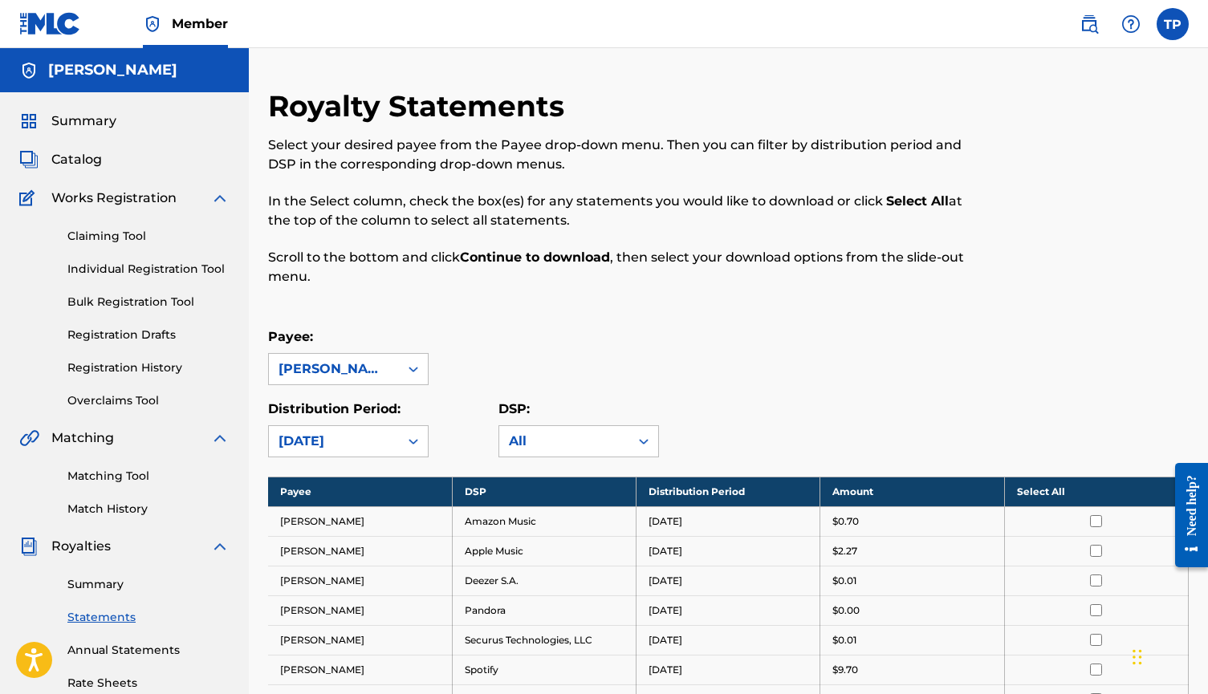
scroll to position [49, 0]
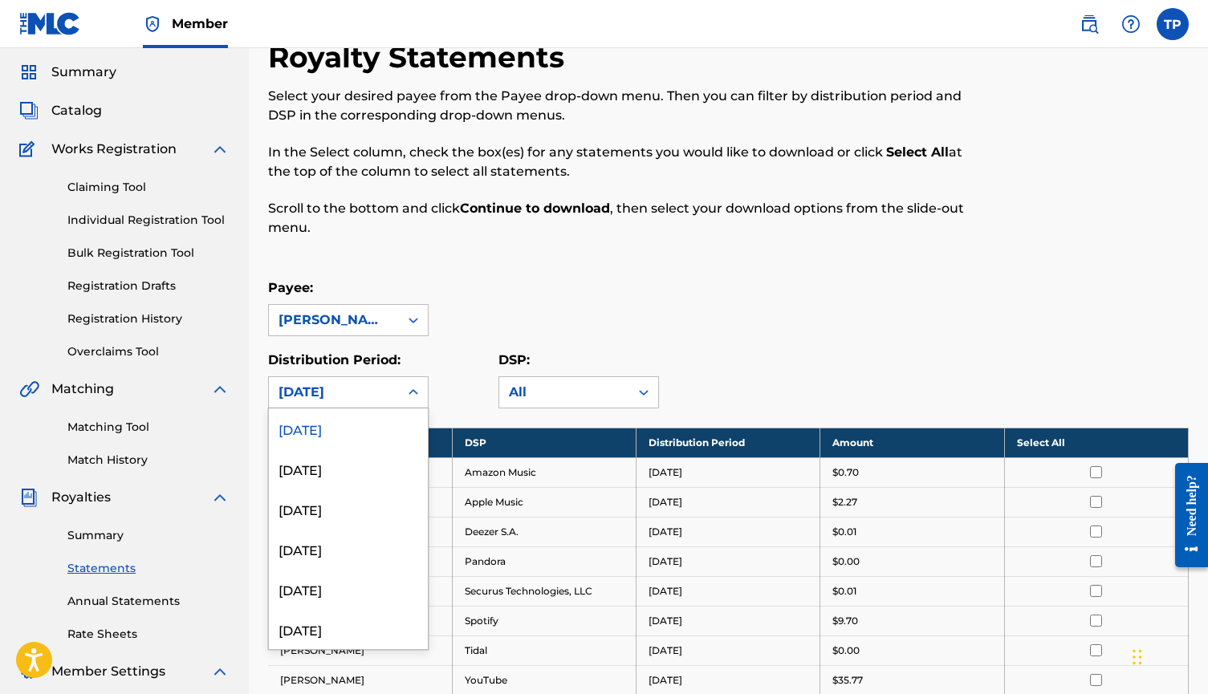
click at [428, 394] on div "[DATE]" at bounding box center [348, 393] width 161 height 32
click at [366, 543] on div "[DATE]" at bounding box center [348, 546] width 159 height 40
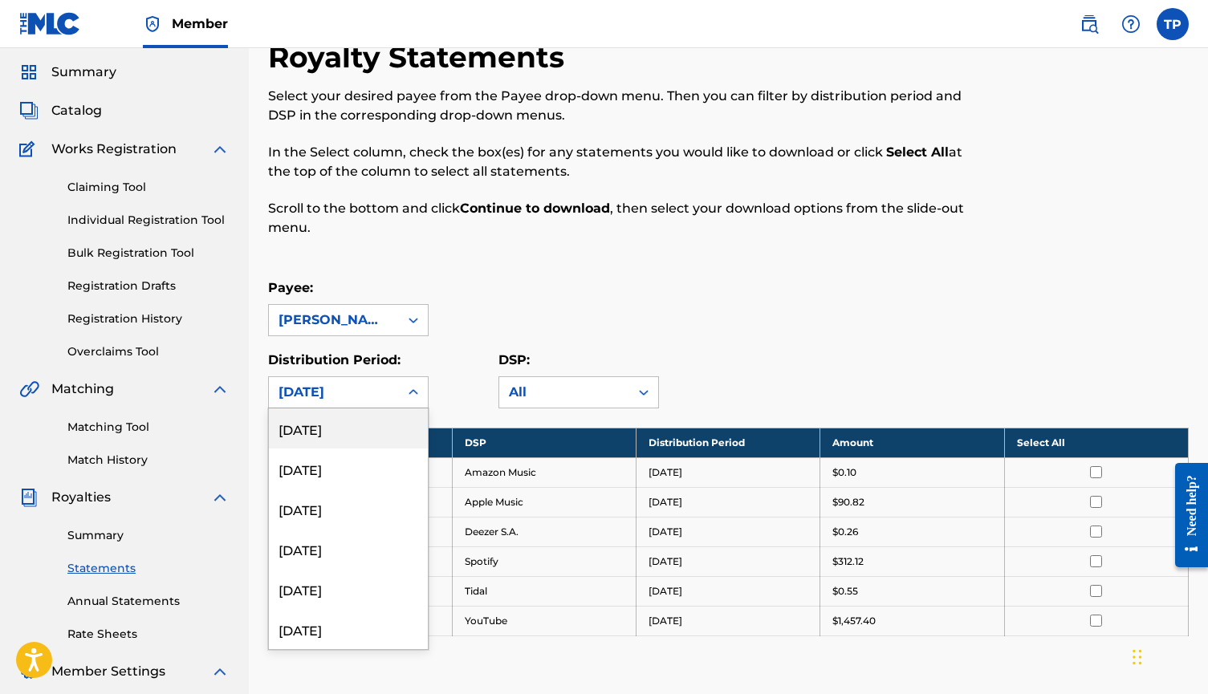
click at [412, 397] on icon at bounding box center [413, 393] width 16 height 16
click at [370, 584] on div "[DATE]" at bounding box center [348, 589] width 159 height 40
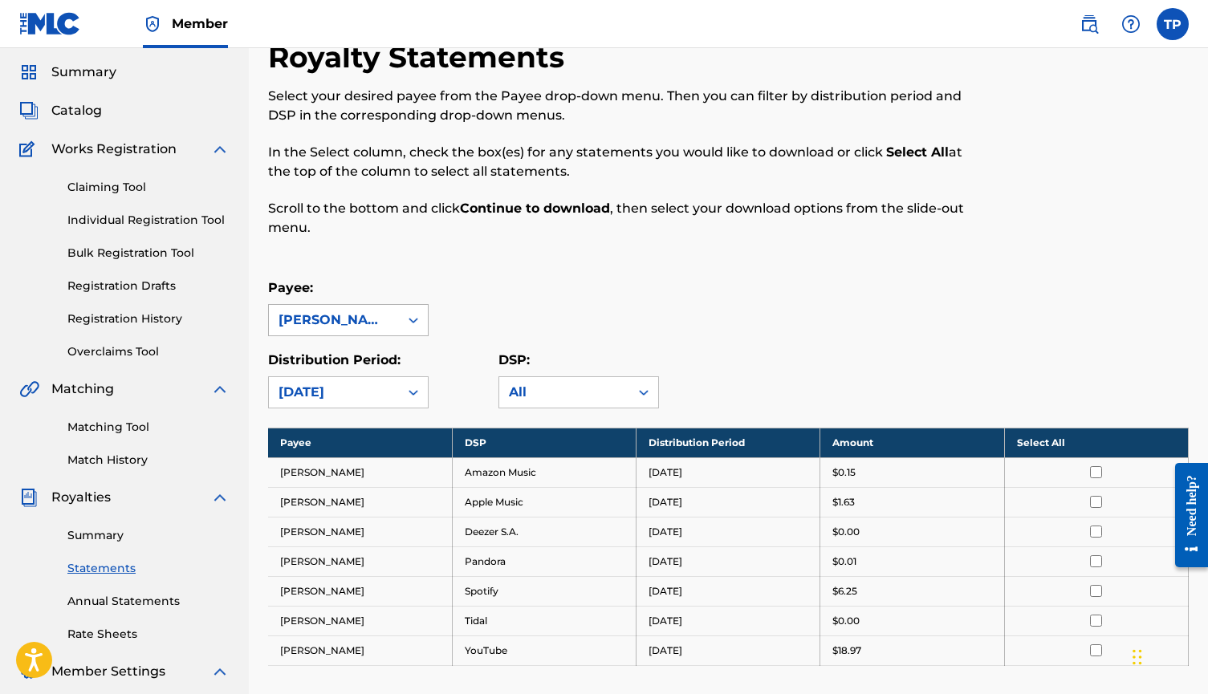
click at [421, 326] on div at bounding box center [413, 320] width 29 height 29
click at [397, 363] on div "[PERSON_NAME]" at bounding box center [348, 356] width 159 height 40
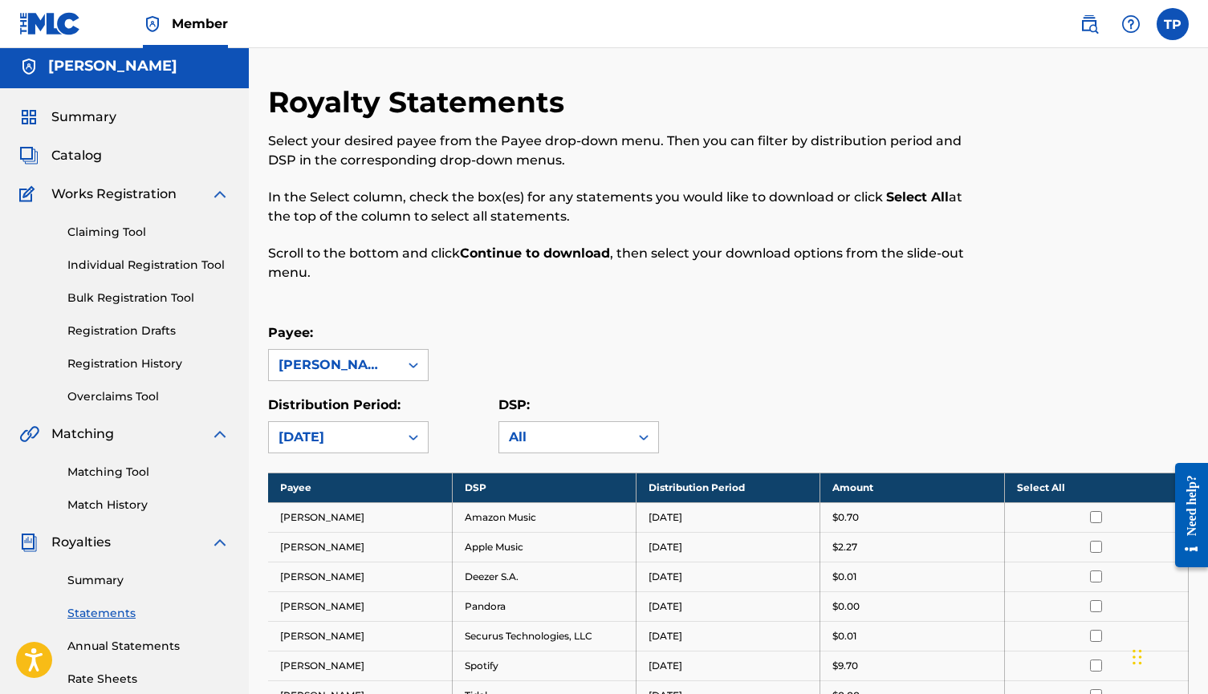
scroll to position [2, 0]
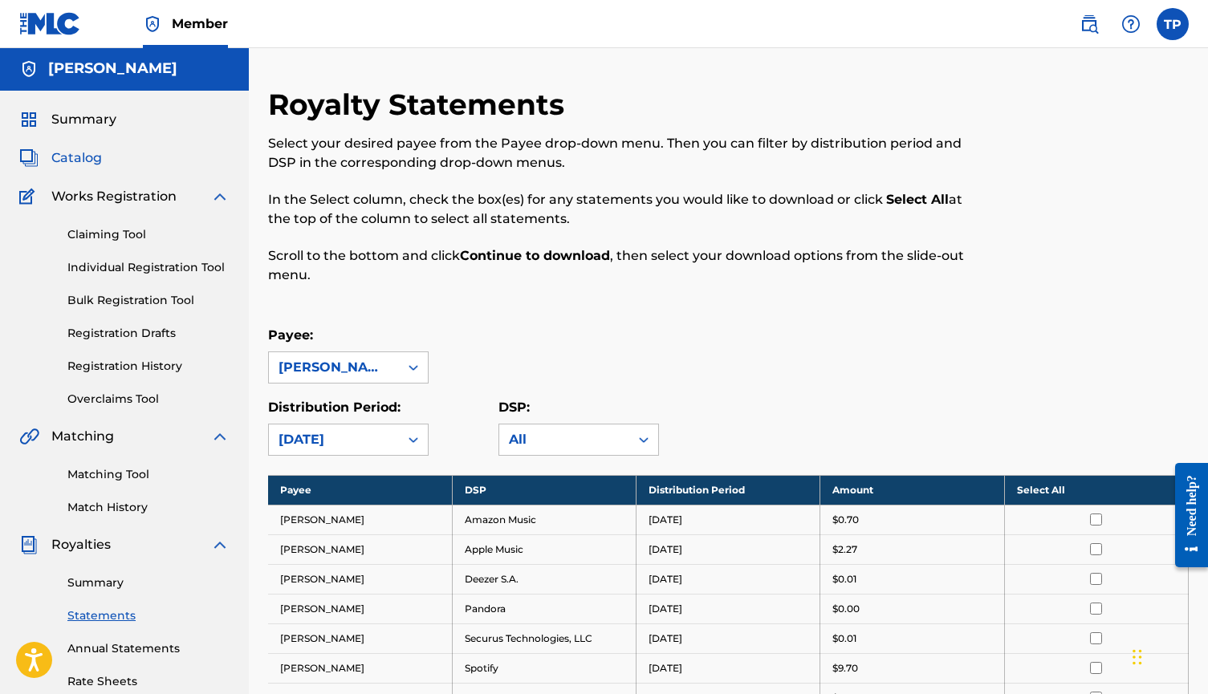
click at [83, 155] on span "Catalog" at bounding box center [76, 158] width 51 height 19
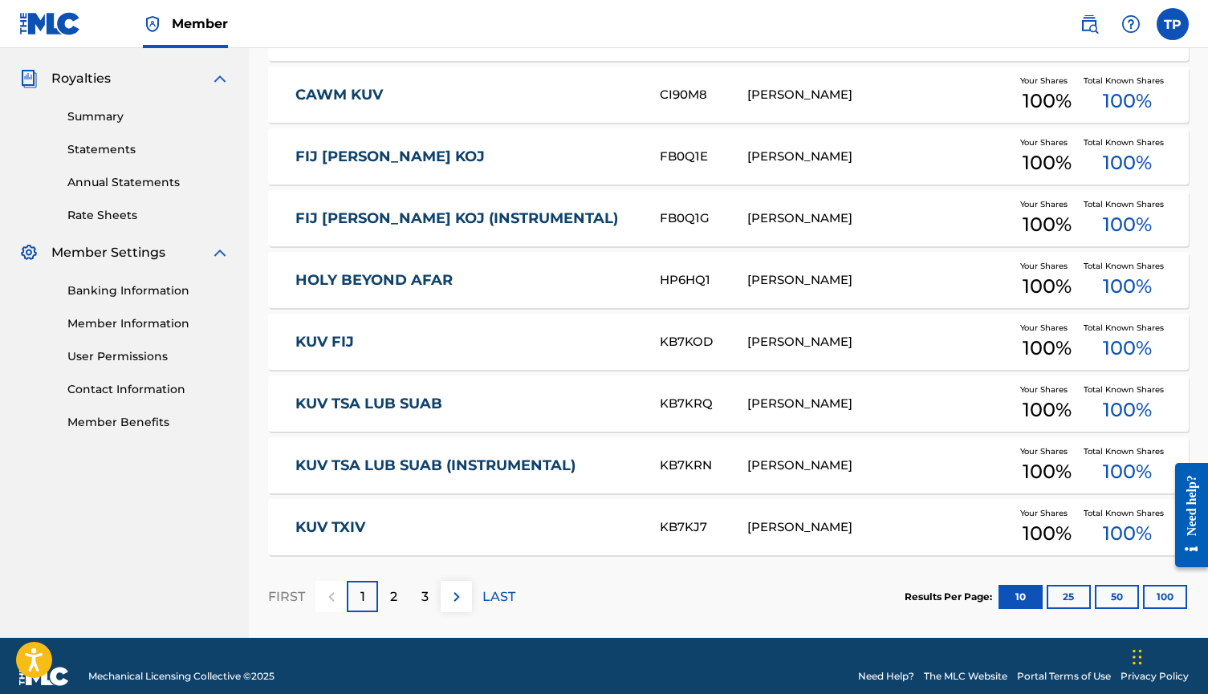
scroll to position [472, 0]
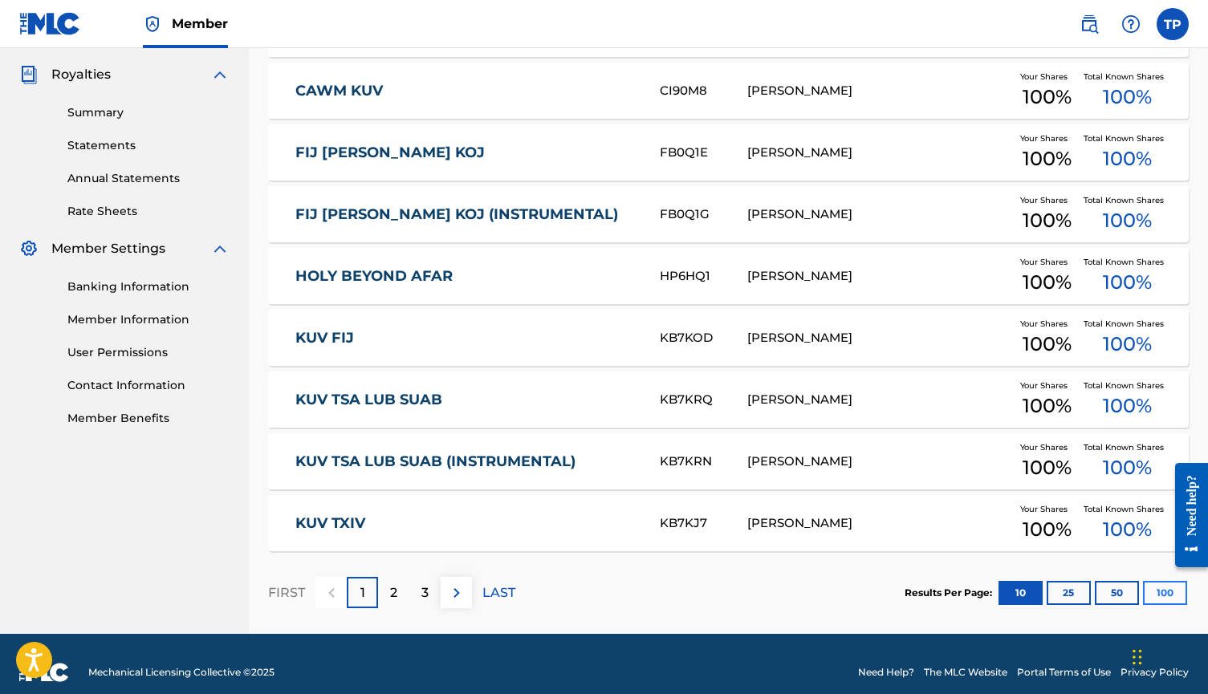
click at [1165, 593] on button "100" at bounding box center [1165, 593] width 44 height 24
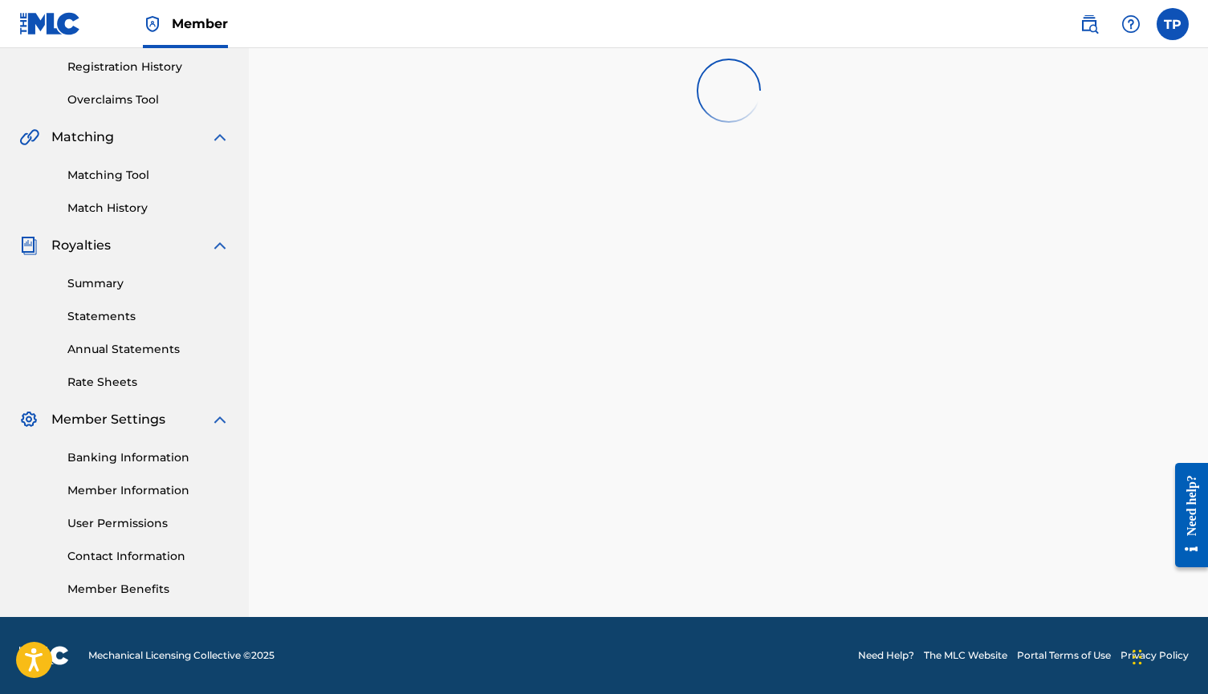
scroll to position [301, 0]
